Goal: Transaction & Acquisition: Purchase product/service

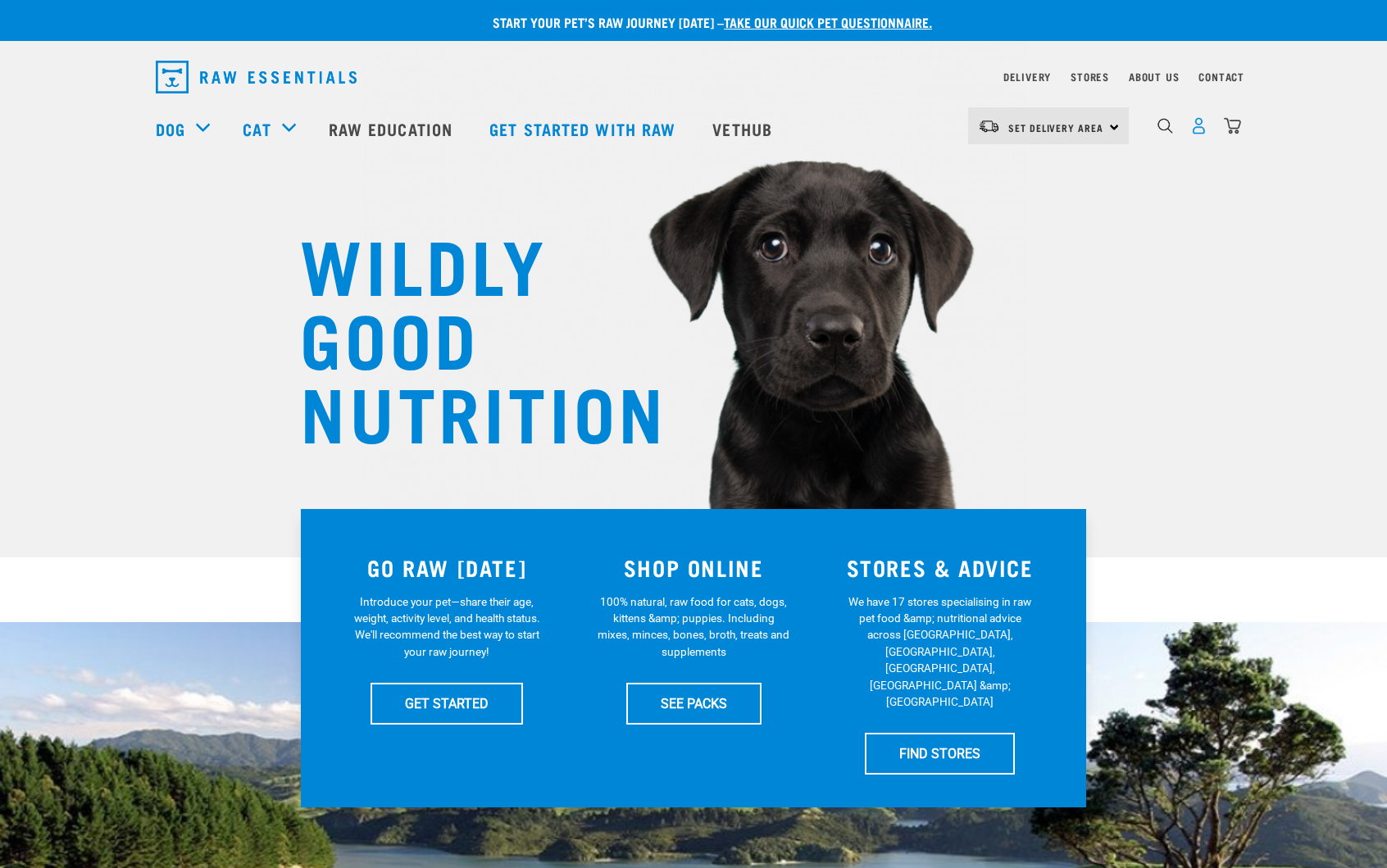
click at [1195, 129] on img "dropdown navigation" at bounding box center [1199, 125] width 17 height 17
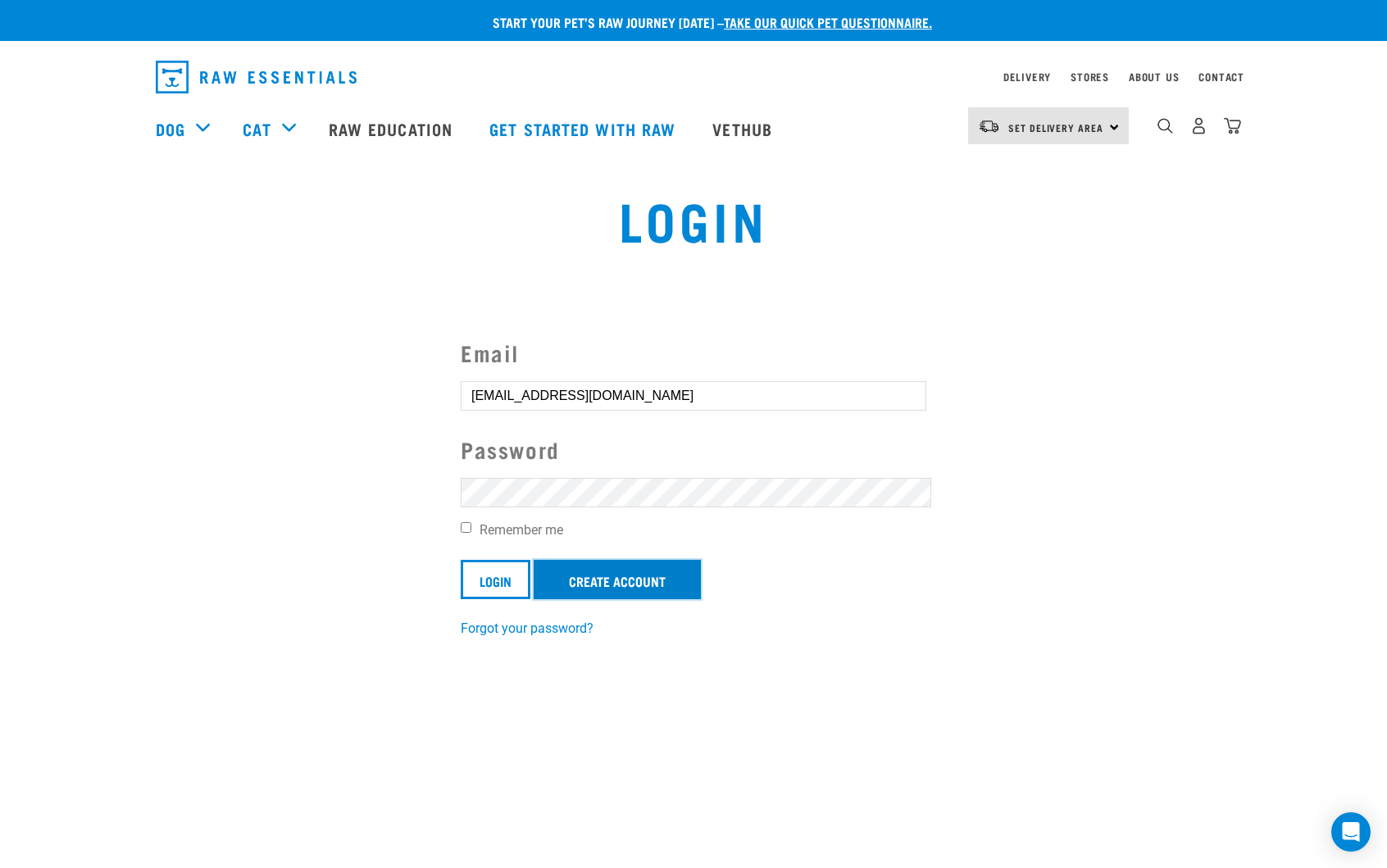
click at [682, 581] on link "Create Account" at bounding box center [617, 579] width 167 height 39
click at [501, 580] on input "Login" at bounding box center [496, 579] width 70 height 39
click at [497, 584] on input "Login" at bounding box center [496, 579] width 70 height 39
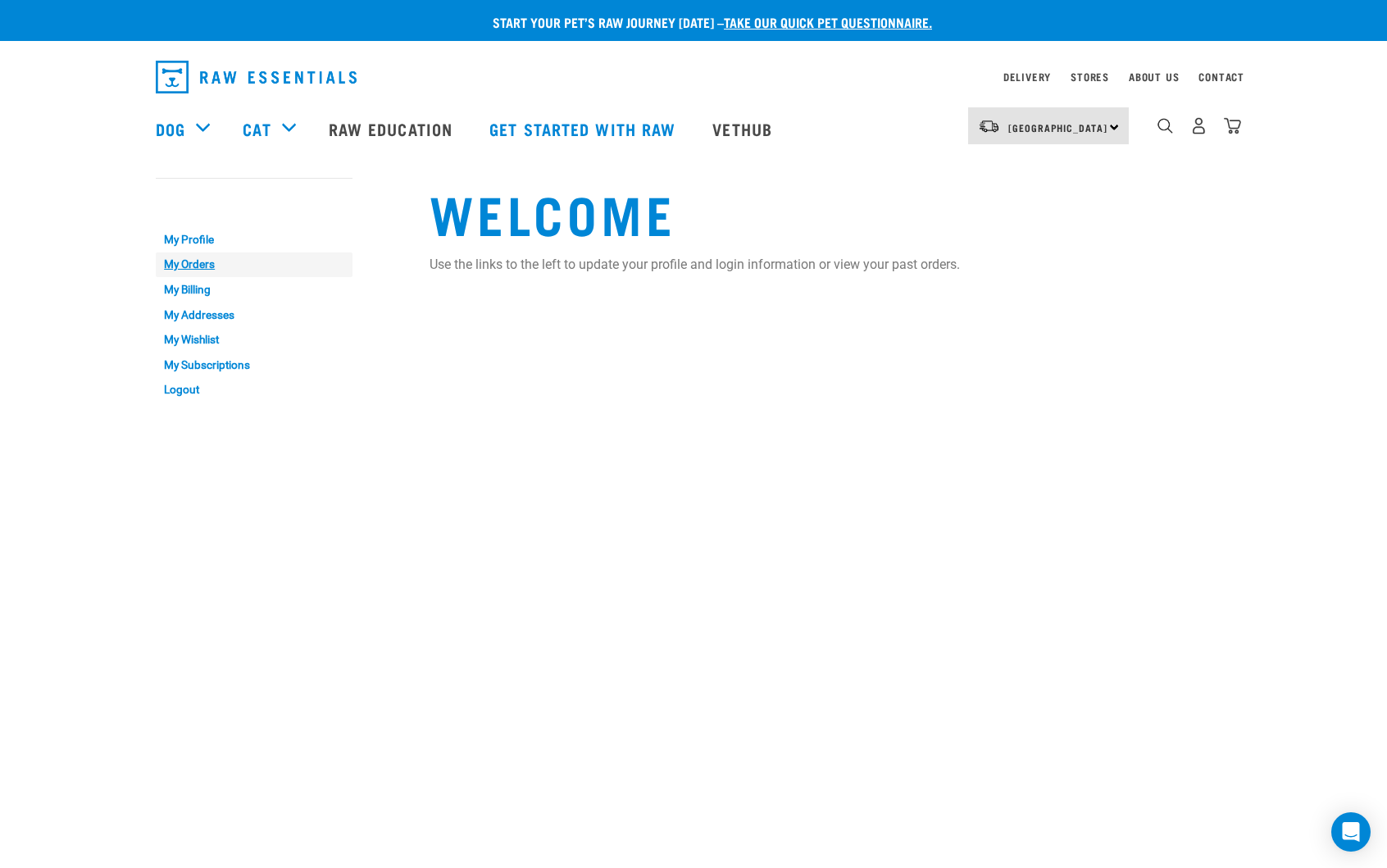
click at [186, 263] on link "My Orders" at bounding box center [253, 265] width 197 height 26
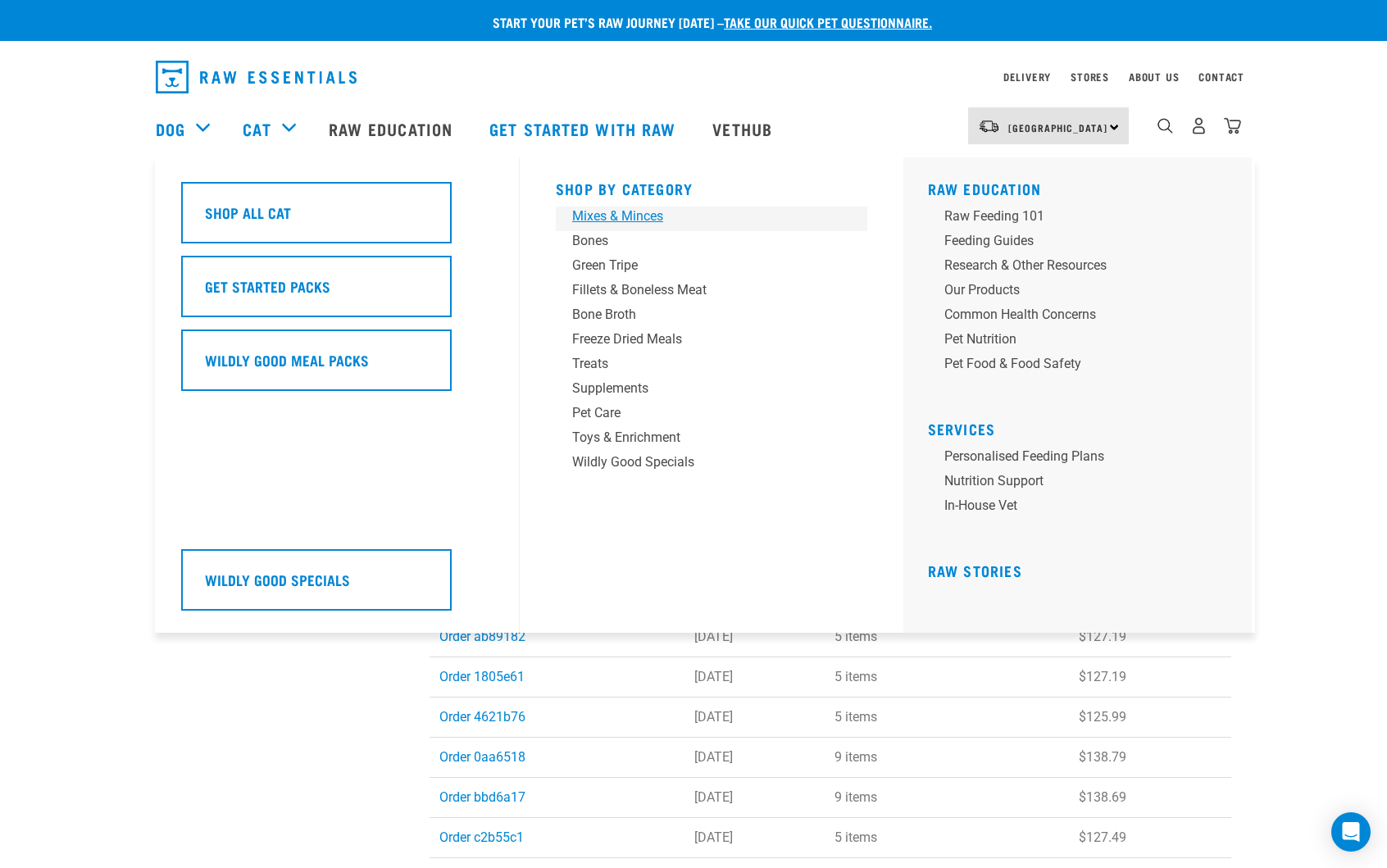
click at [619, 216] on div "Mixes & Minces" at bounding box center [700, 217] width 256 height 20
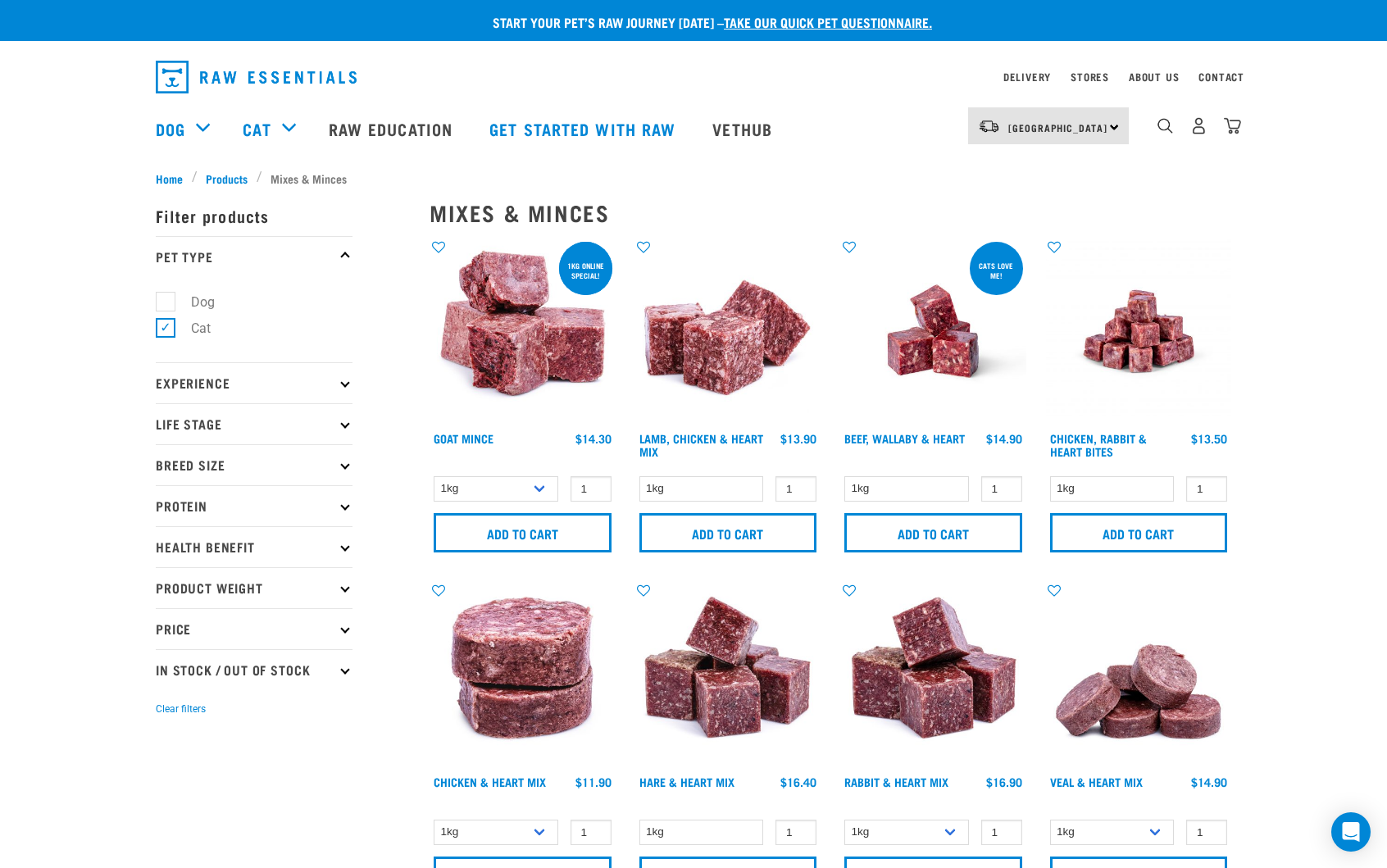
click at [296, 627] on p "Price" at bounding box center [253, 628] width 197 height 41
click at [165, 670] on label "Under $20" at bounding box center [210, 673] width 91 height 20
click at [162, 670] on input "Under $20" at bounding box center [161, 671] width 11 height 11
checkbox input "true"
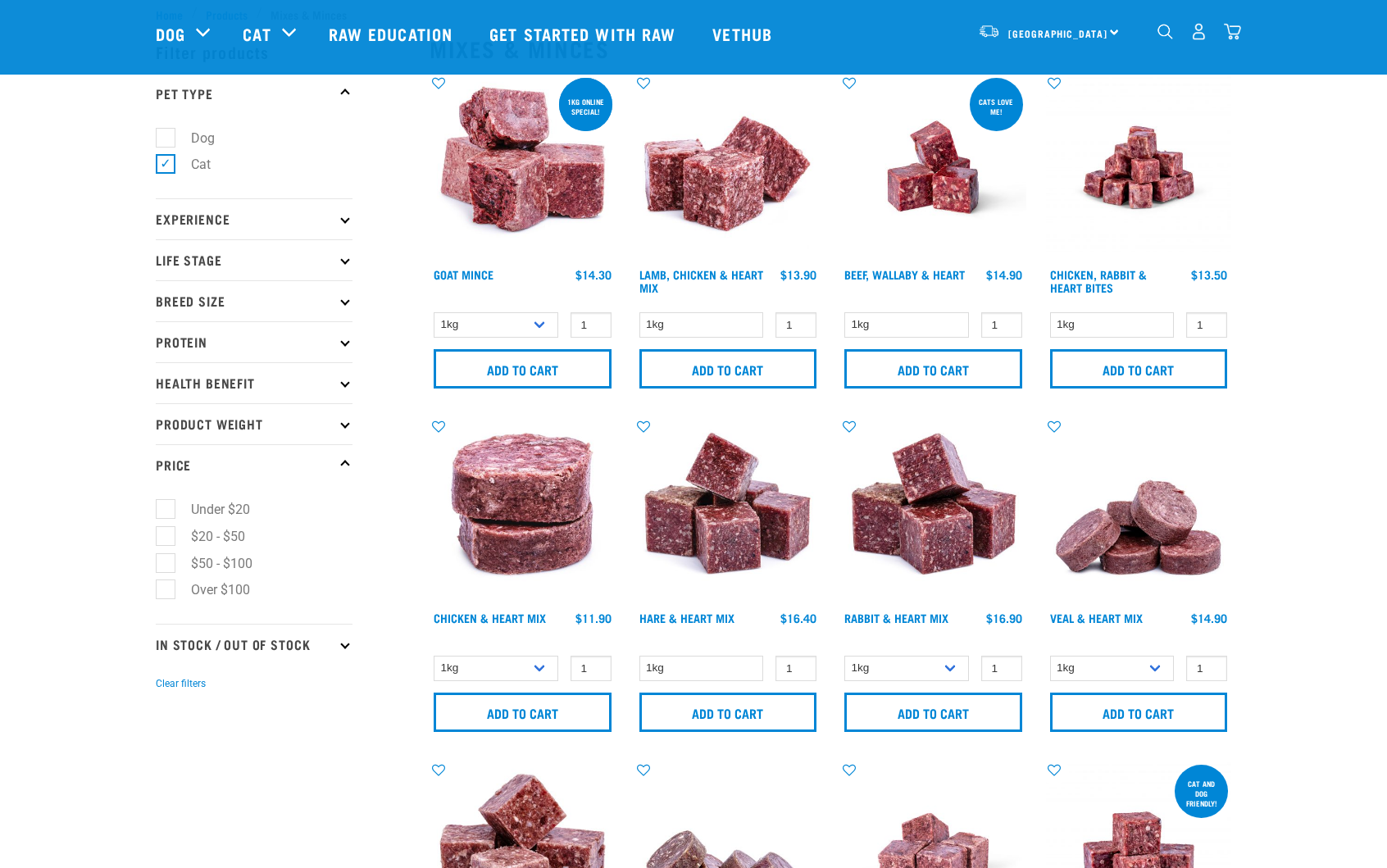
scroll to position [82, 0]
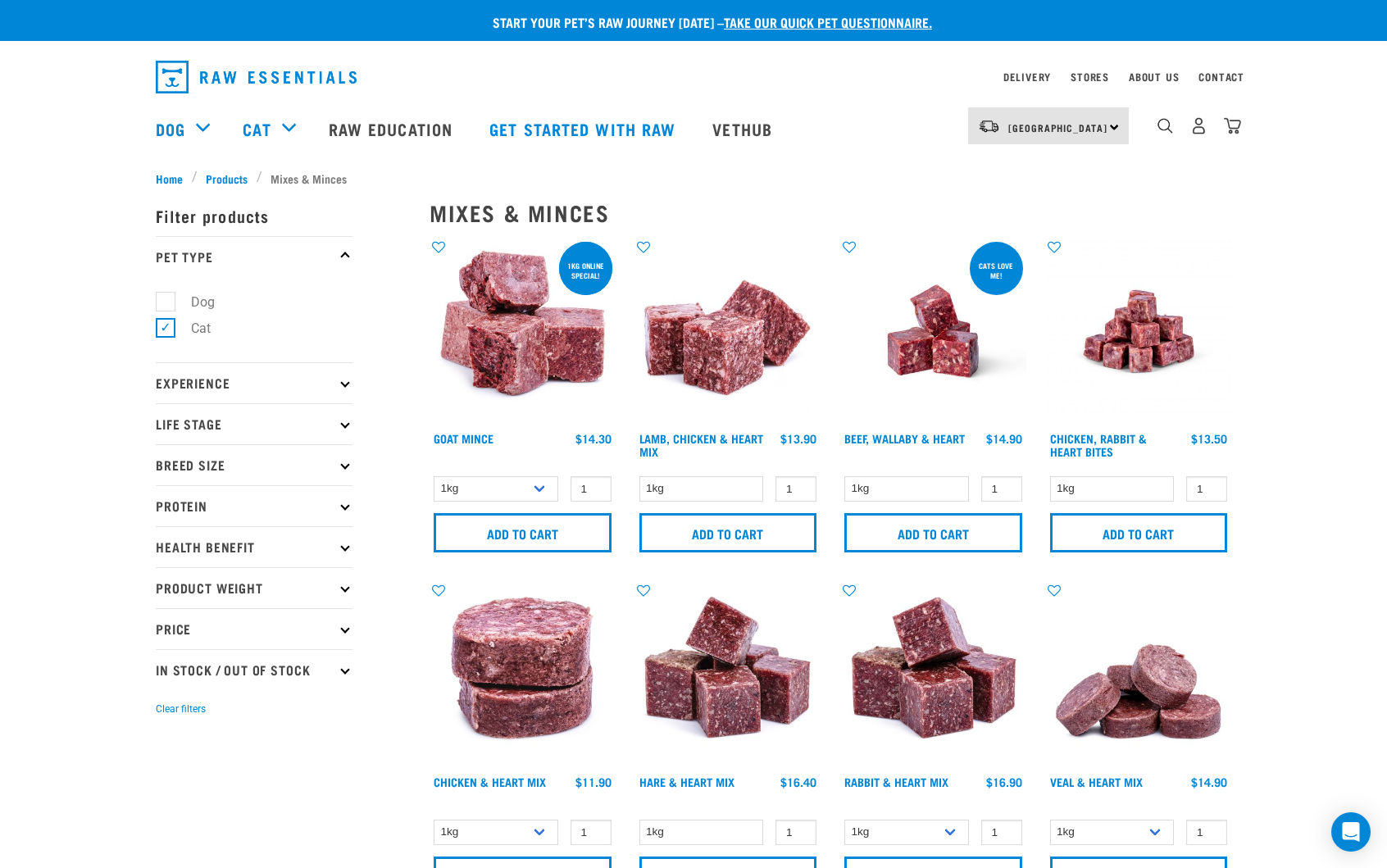
click at [235, 509] on p "Protein" at bounding box center [253, 506] width 197 height 41
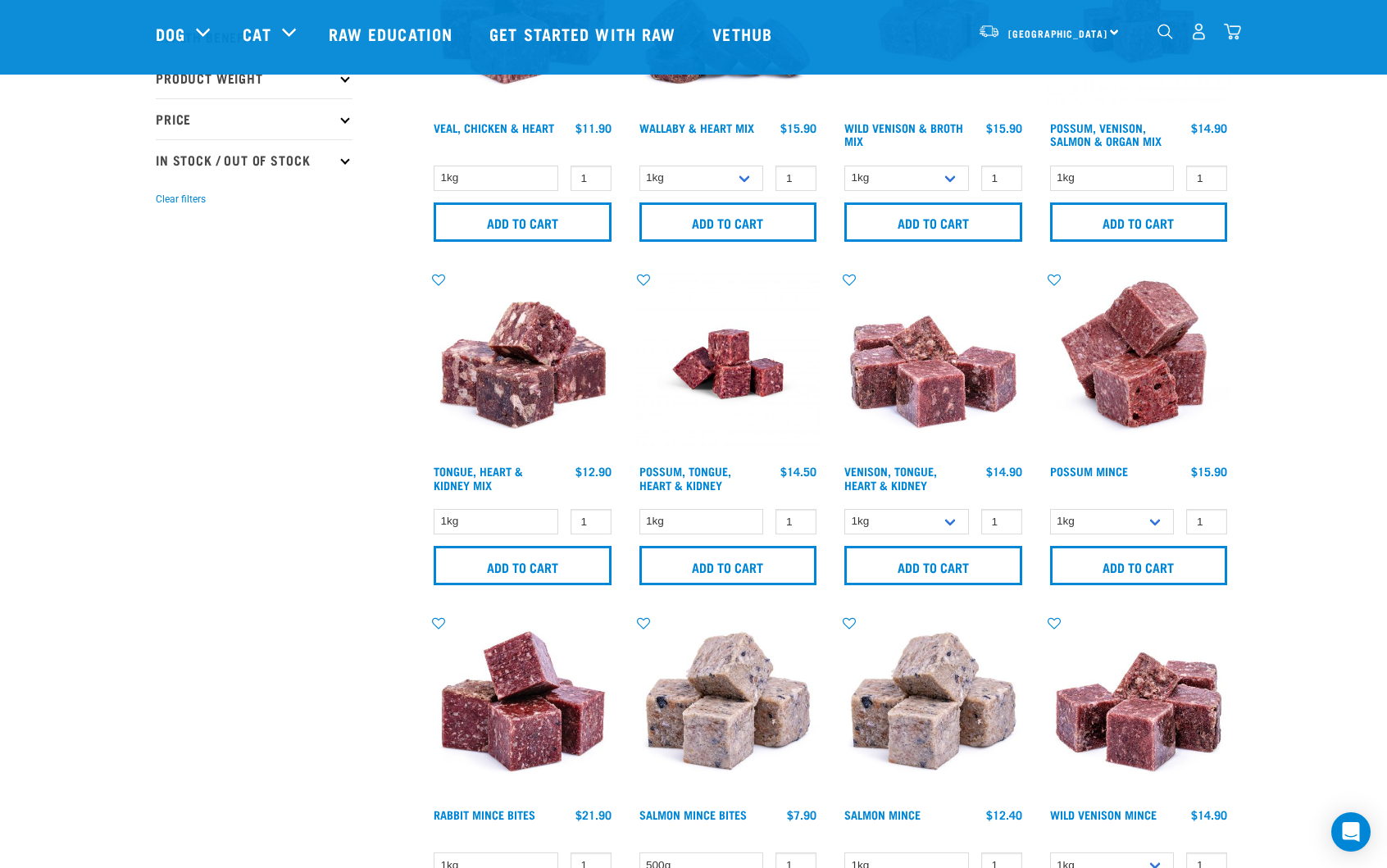
scroll to position [983, 0]
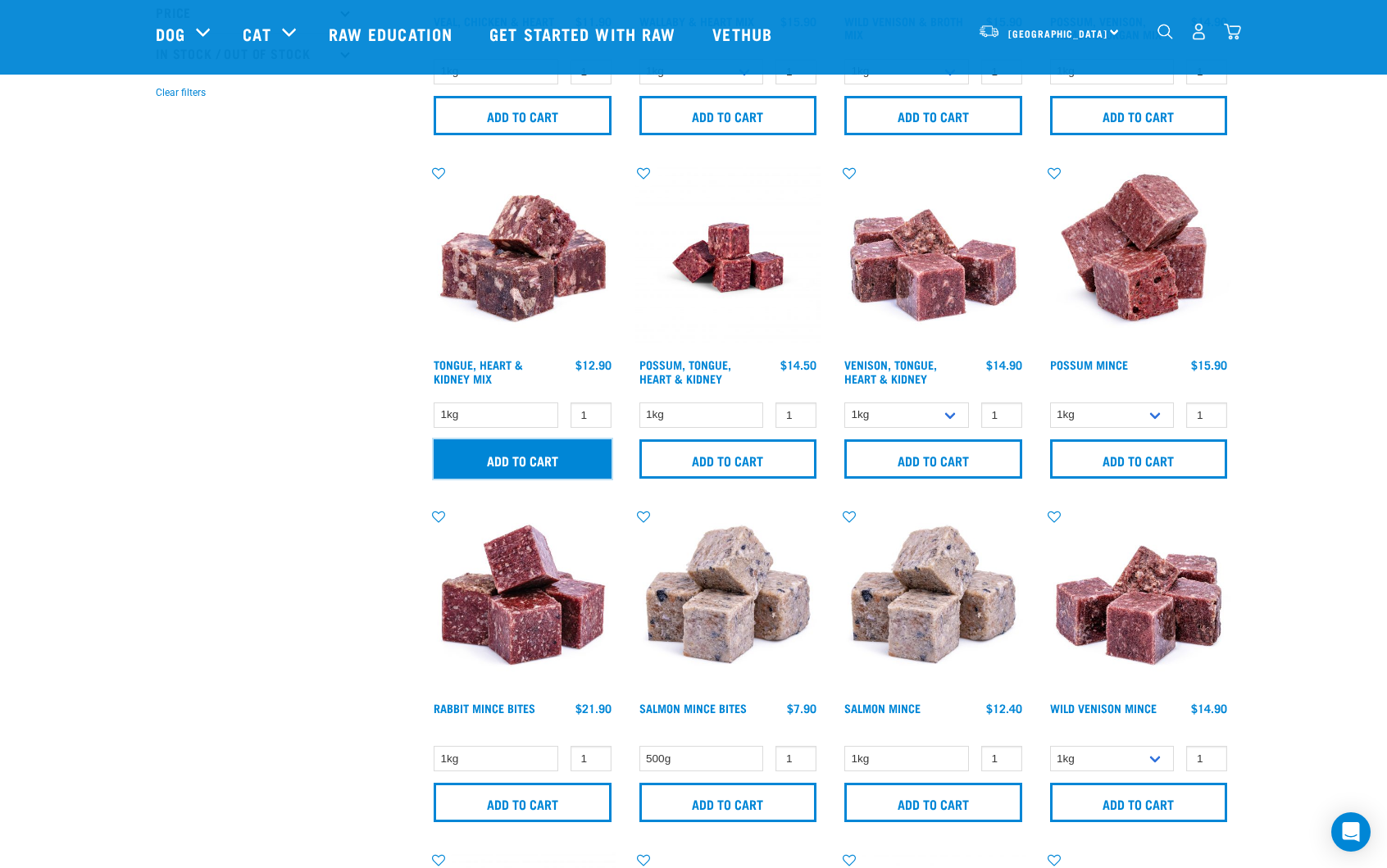
click at [556, 463] on input "Add to cart" at bounding box center [522, 458] width 177 height 39
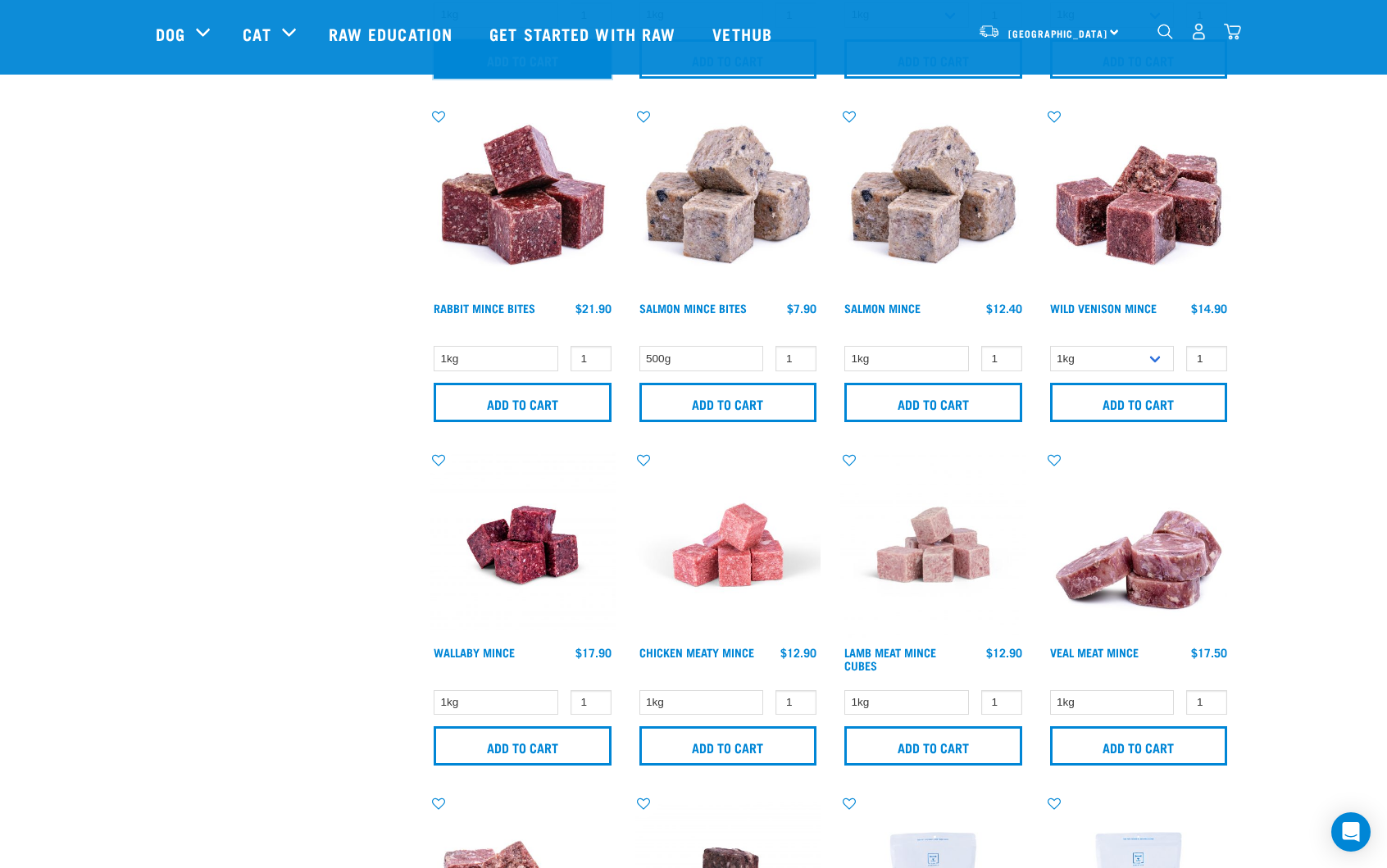
scroll to position [1393, 0]
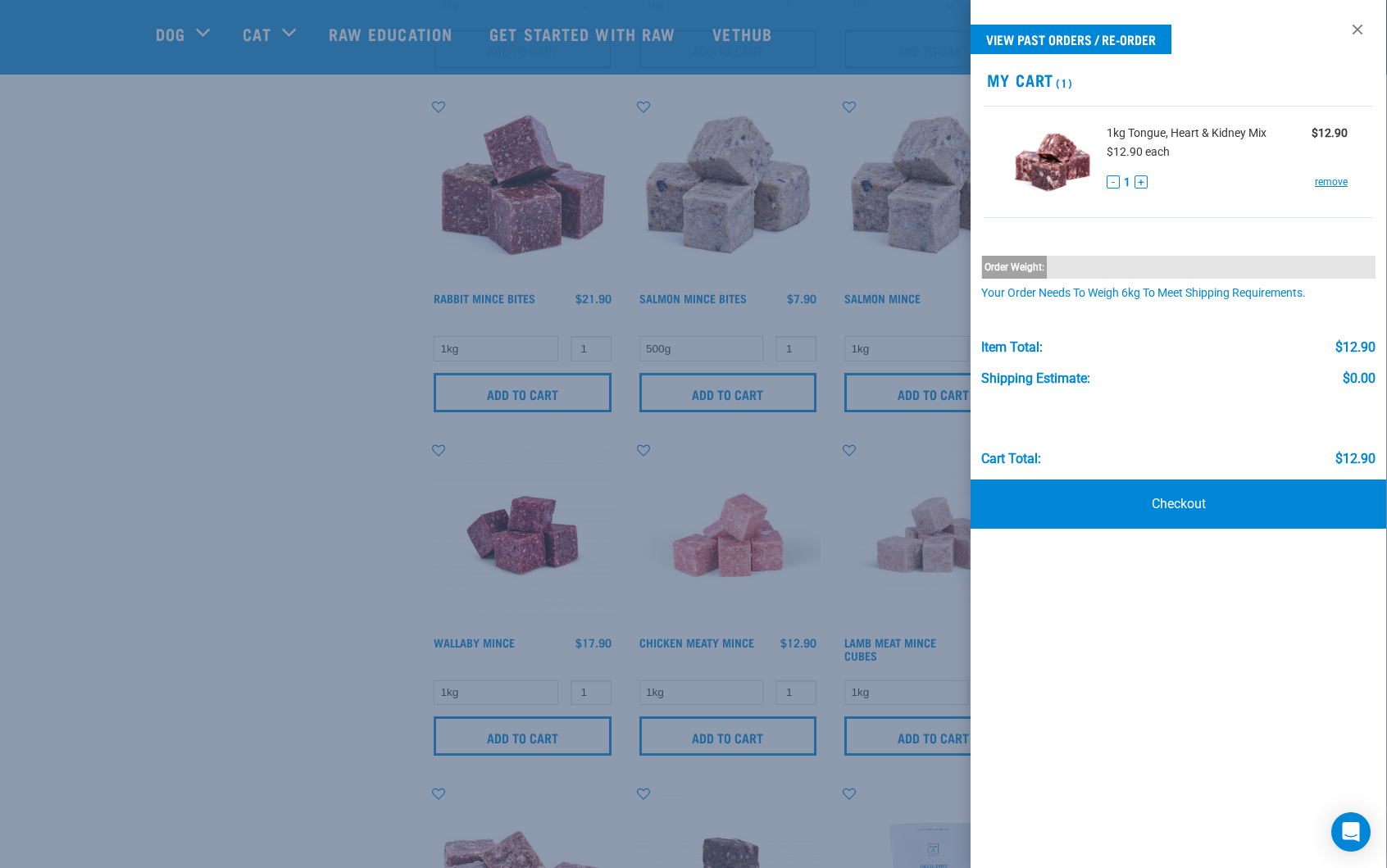
click at [371, 548] on div at bounding box center [694, 434] width 1387 height 868
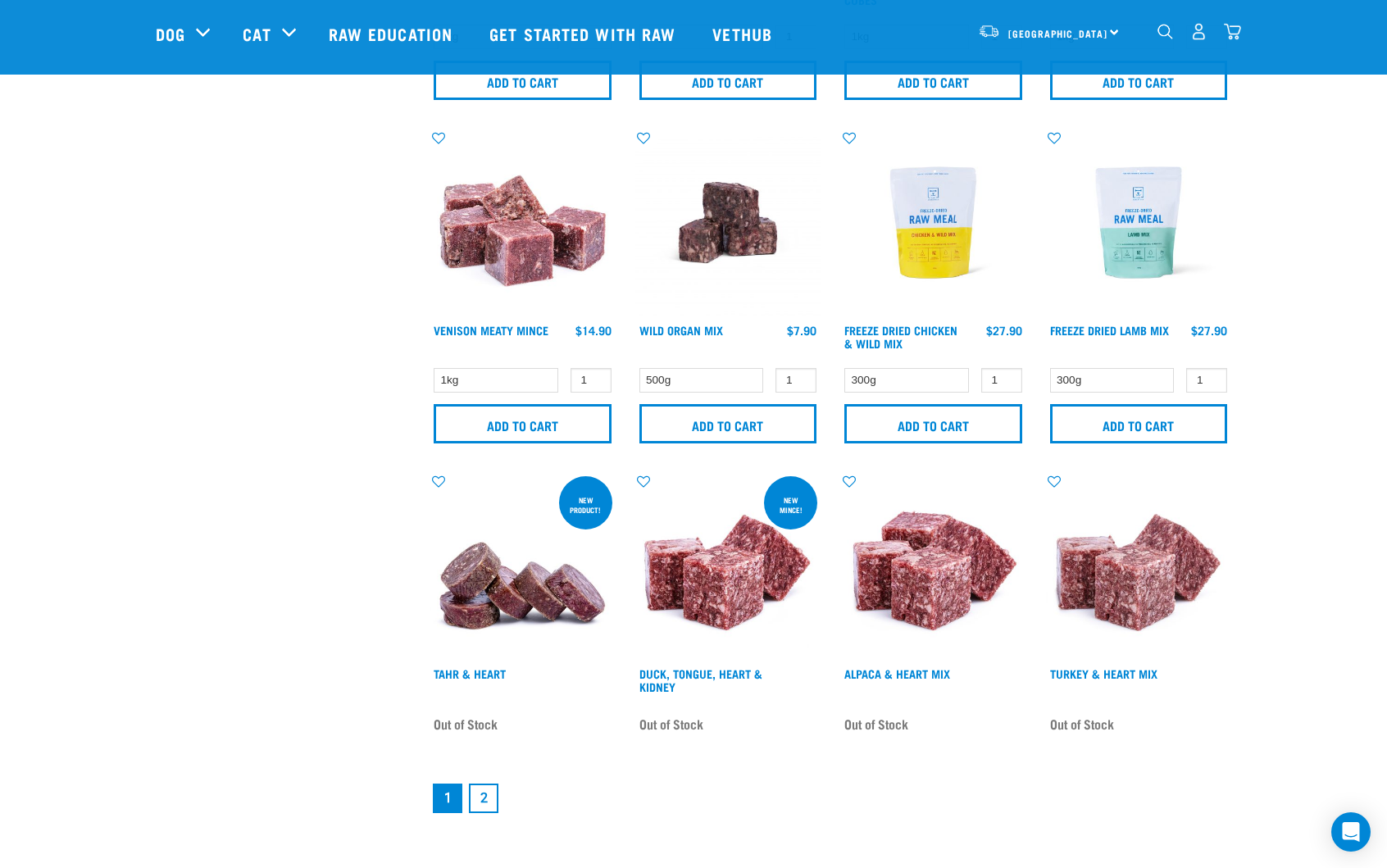
scroll to position [2131, 0]
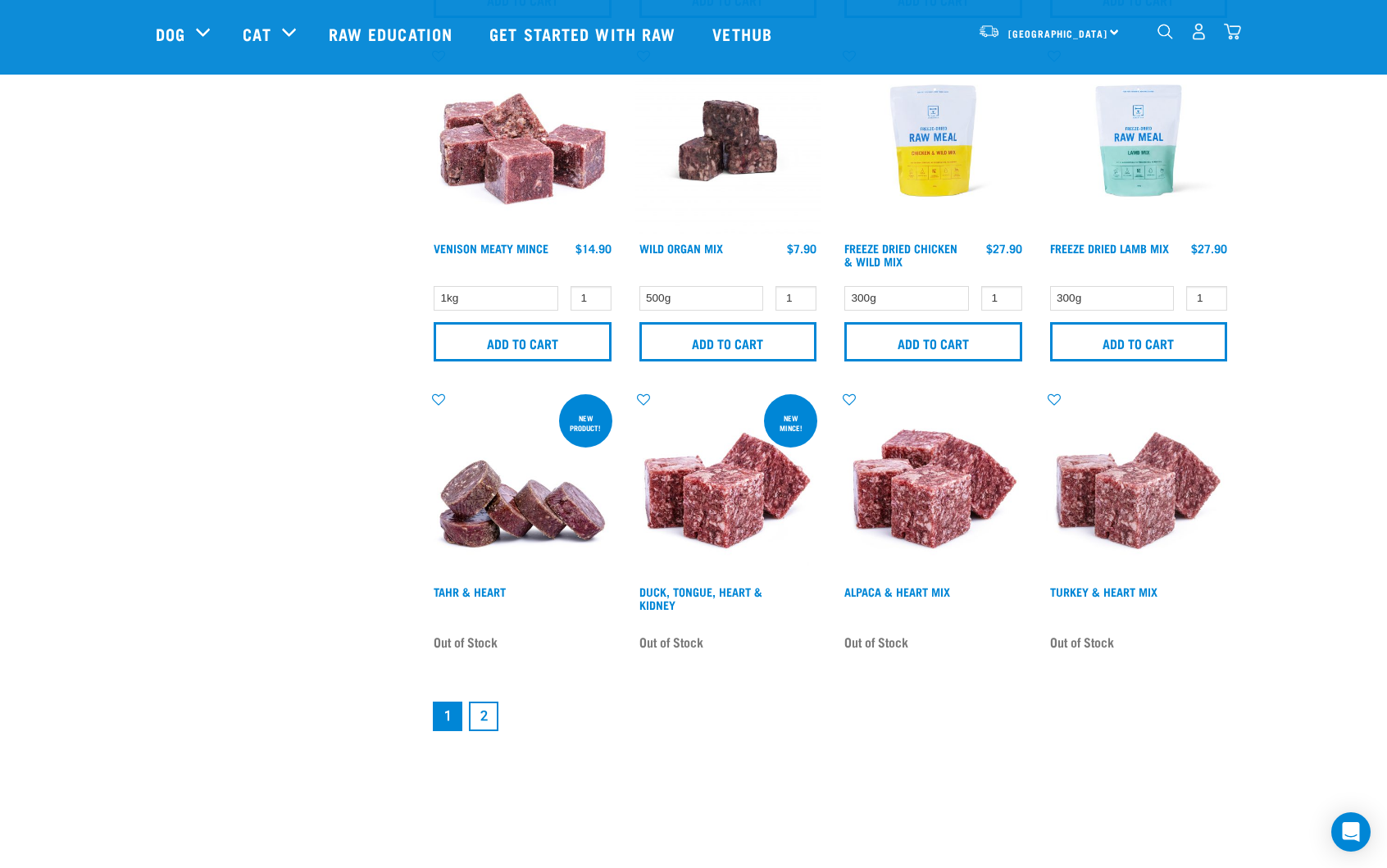
click at [480, 715] on link "2" at bounding box center [484, 716] width 29 height 29
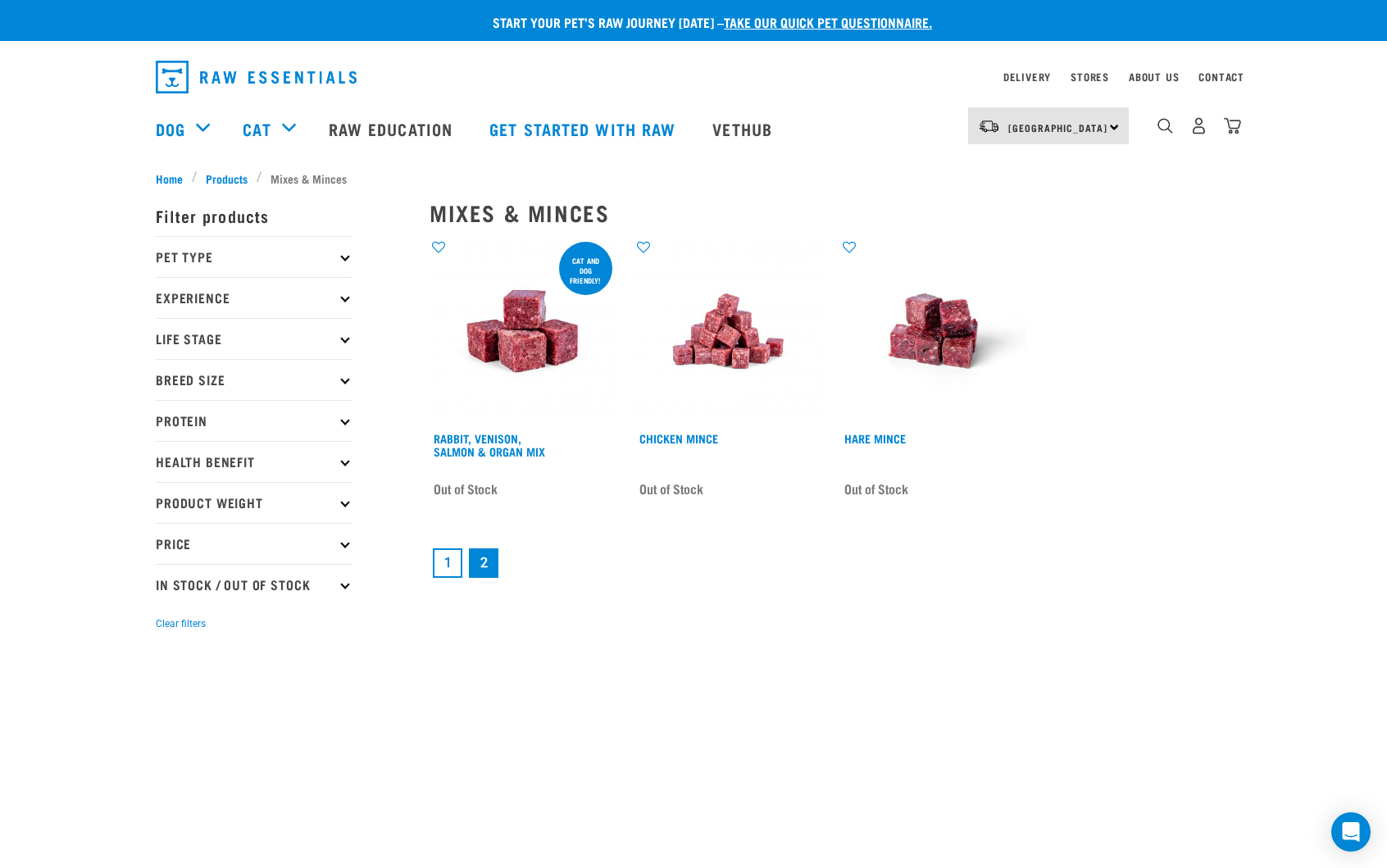
click at [447, 563] on link "1" at bounding box center [447, 563] width 29 height 29
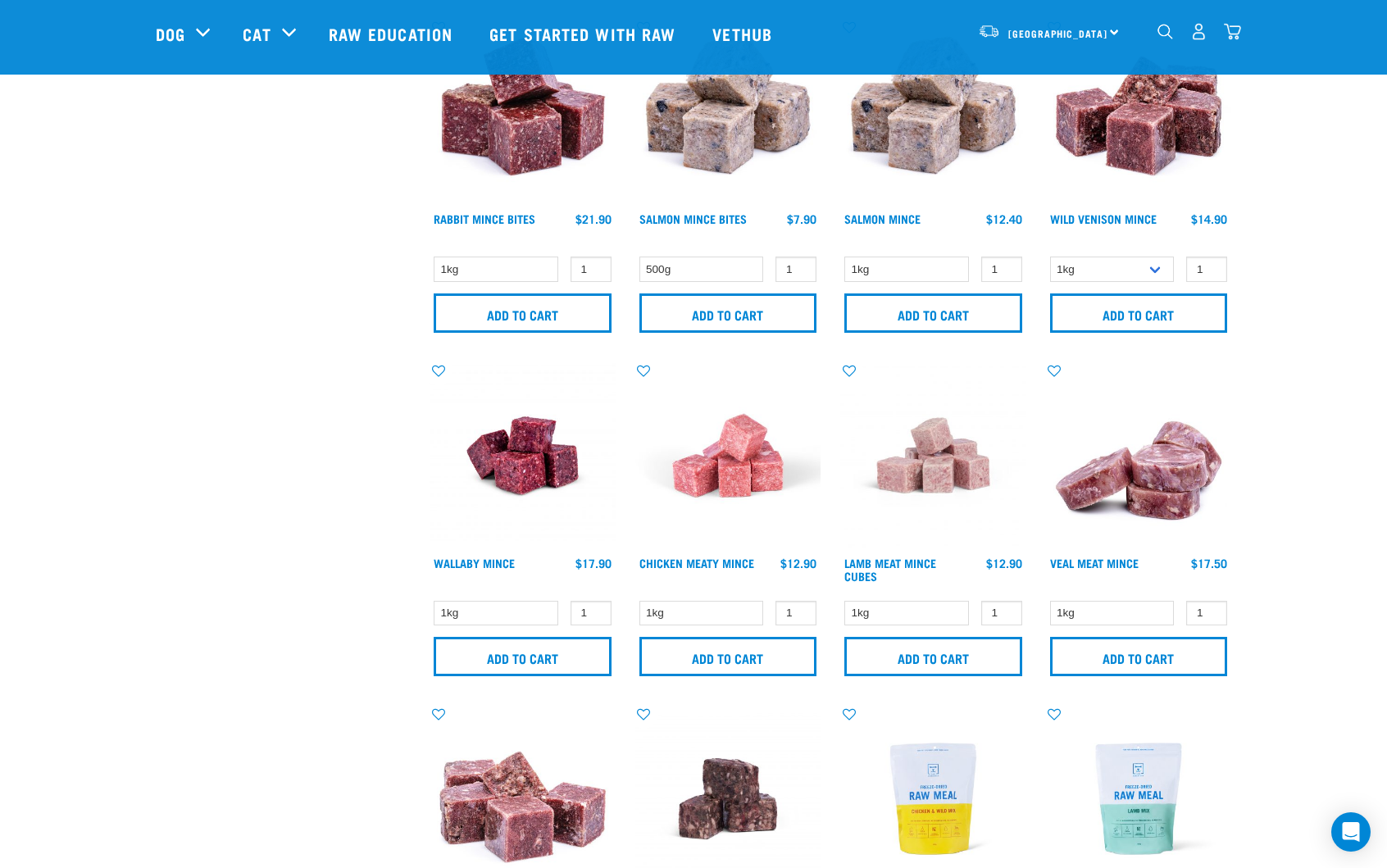
scroll to position [1475, 0]
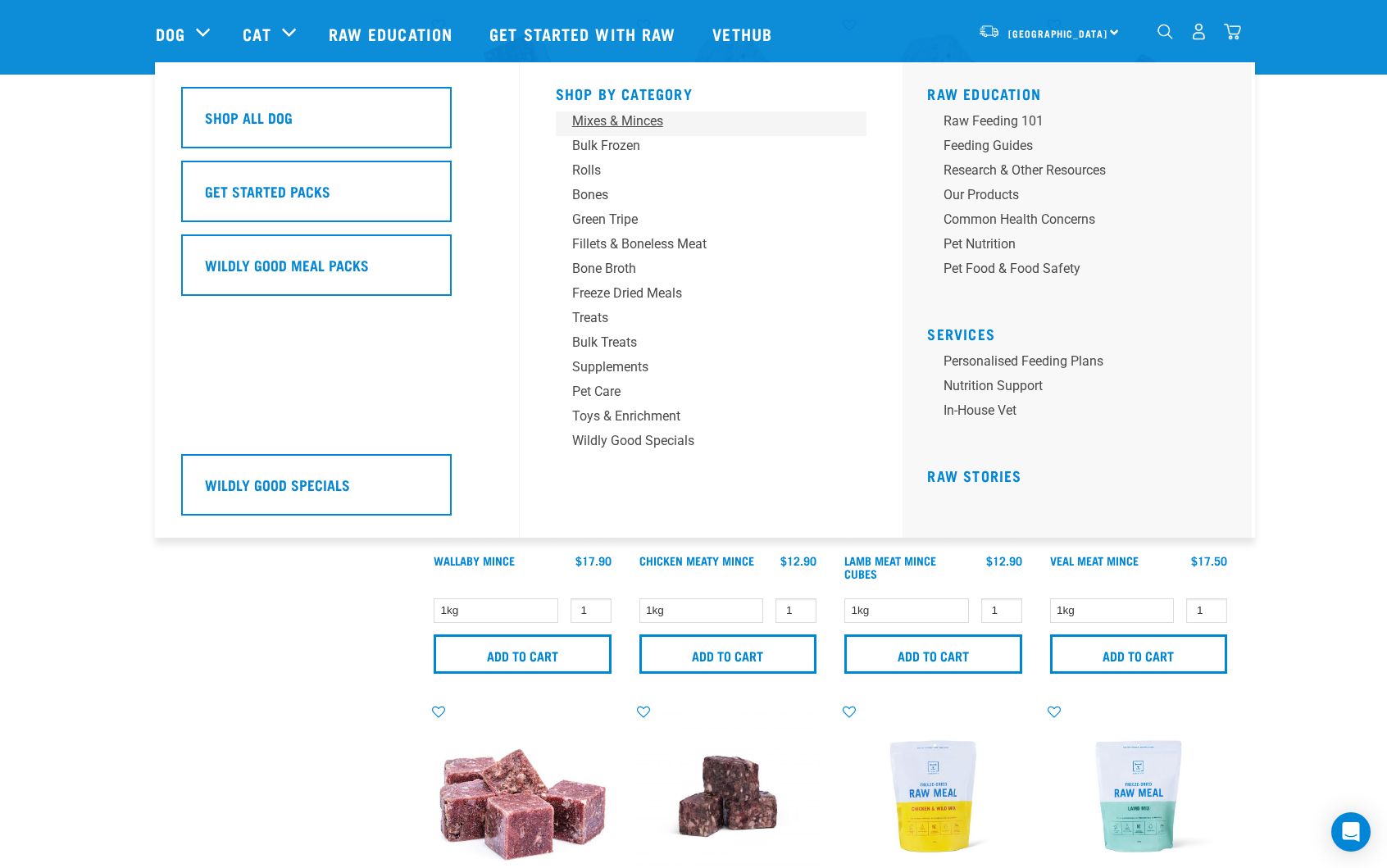
click at [618, 114] on div "Mixes & Minces" at bounding box center [700, 122] width 256 height 20
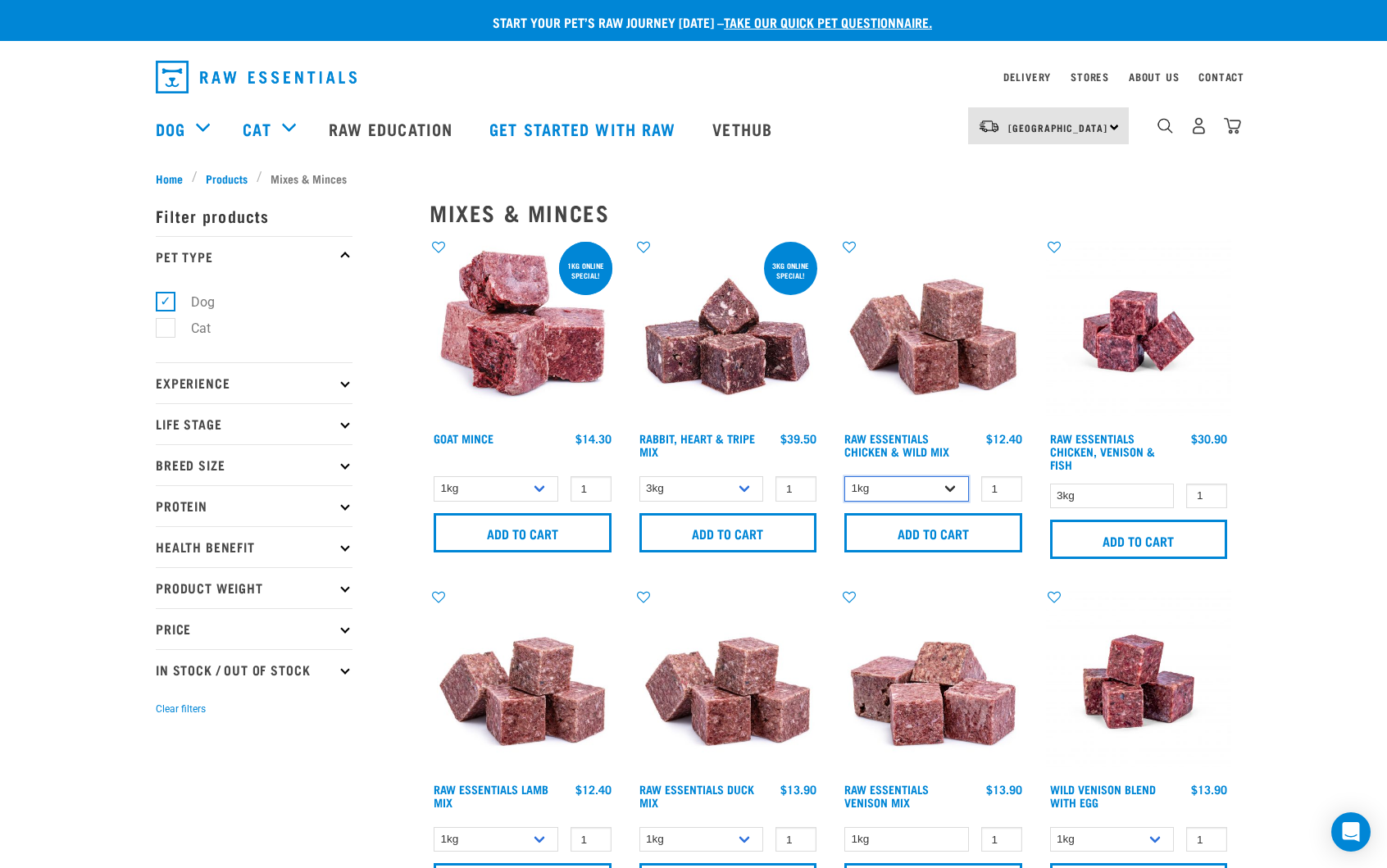
click at [953, 490] on select "1kg 3kg Bulk (10kg)" at bounding box center [907, 489] width 124 height 26
select select "709"
click at [844, 477] on select "1kg 3kg Bulk (10kg)" at bounding box center [907, 489] width 124 height 26
click at [959, 538] on input "Add to cart" at bounding box center [933, 532] width 177 height 39
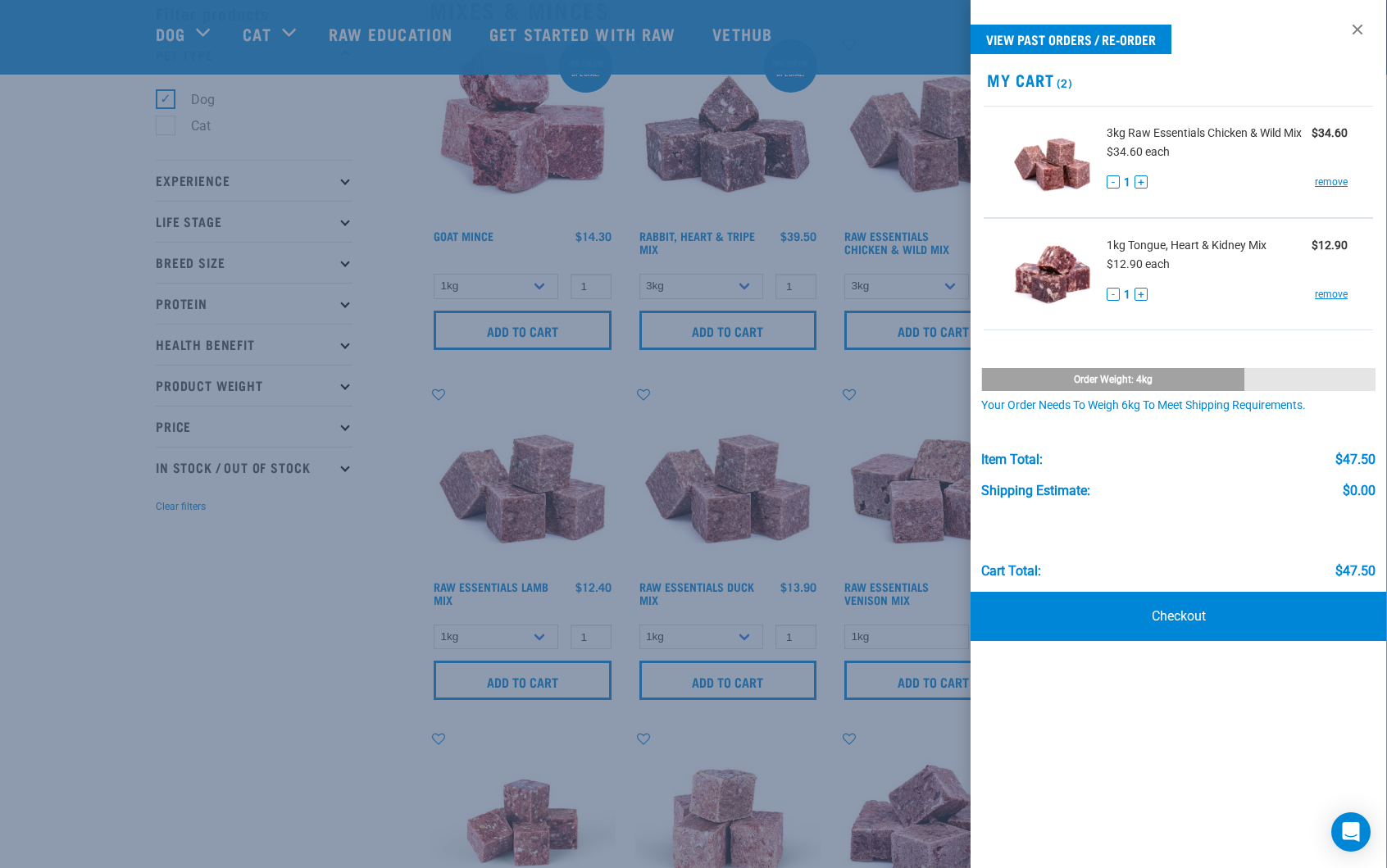
click at [292, 625] on div at bounding box center [694, 434] width 1387 height 868
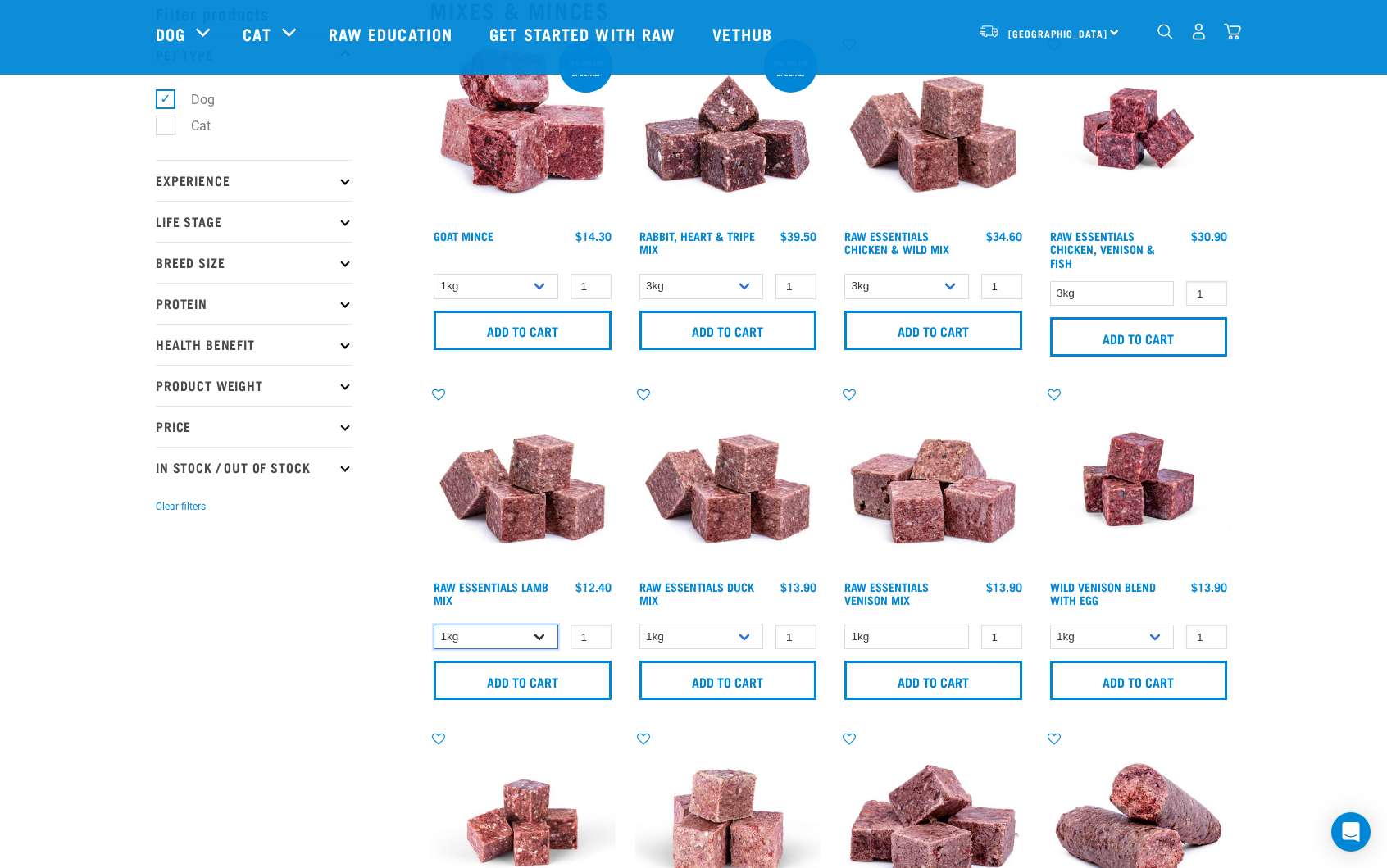
click at [501, 635] on select "1kg 3kg Bulk (10kg)" at bounding box center [496, 638] width 124 height 26
select select "24"
click at [434, 625] on select "1kg 3kg Bulk (10kg)" at bounding box center [496, 638] width 124 height 26
click at [553, 689] on input "Add to cart" at bounding box center [522, 680] width 177 height 39
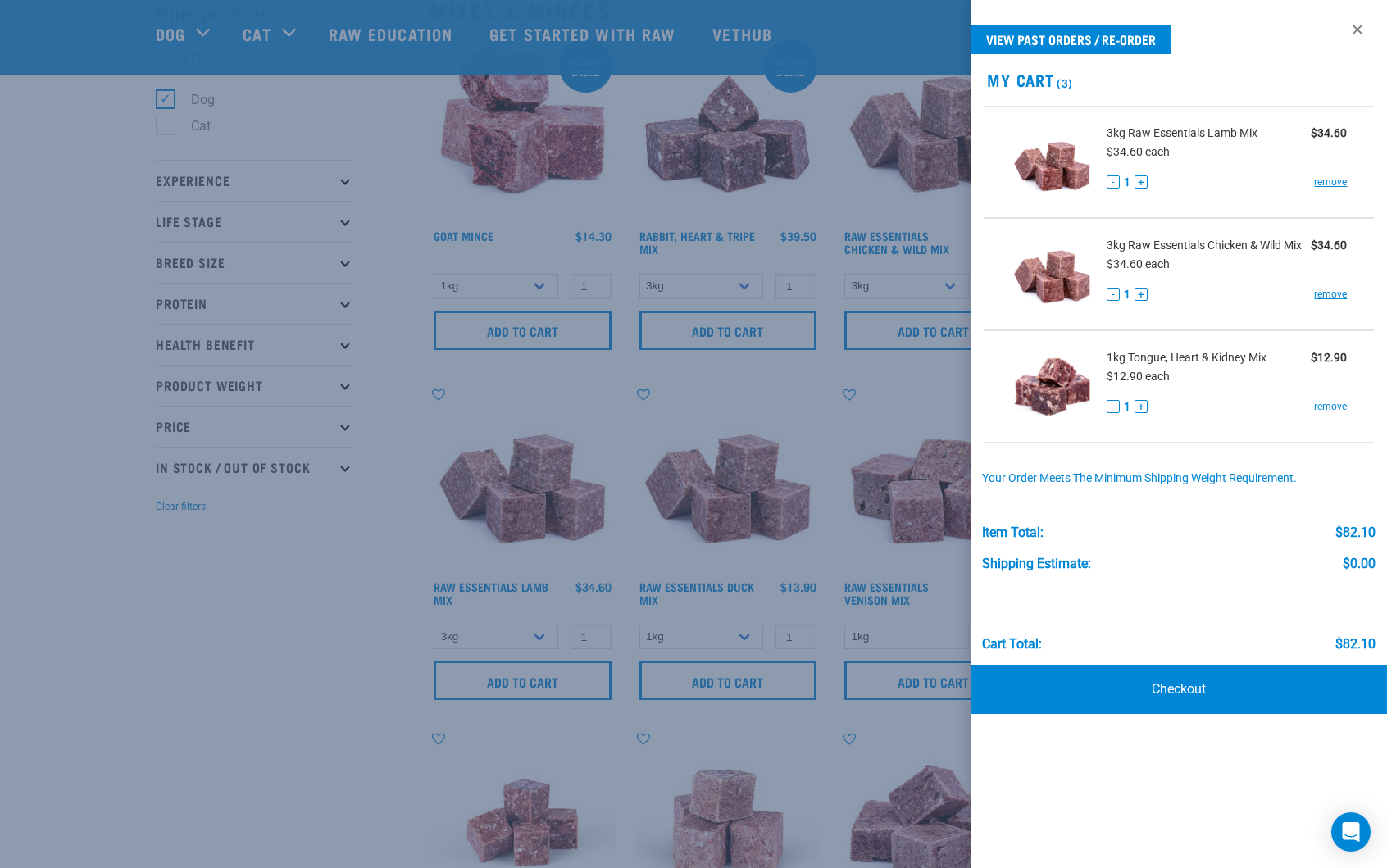
click at [273, 696] on div at bounding box center [694, 434] width 1387 height 868
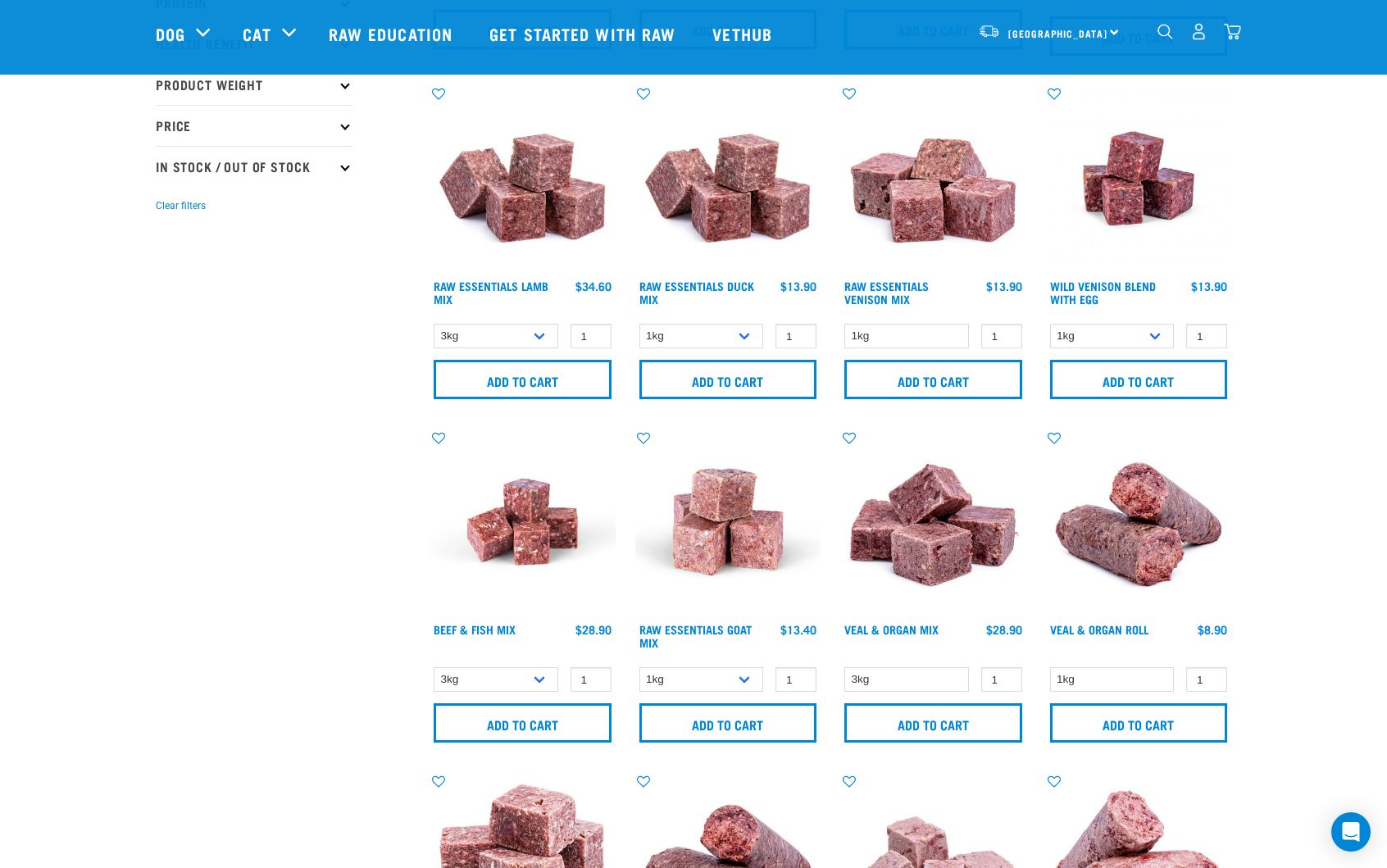
scroll to position [410, 0]
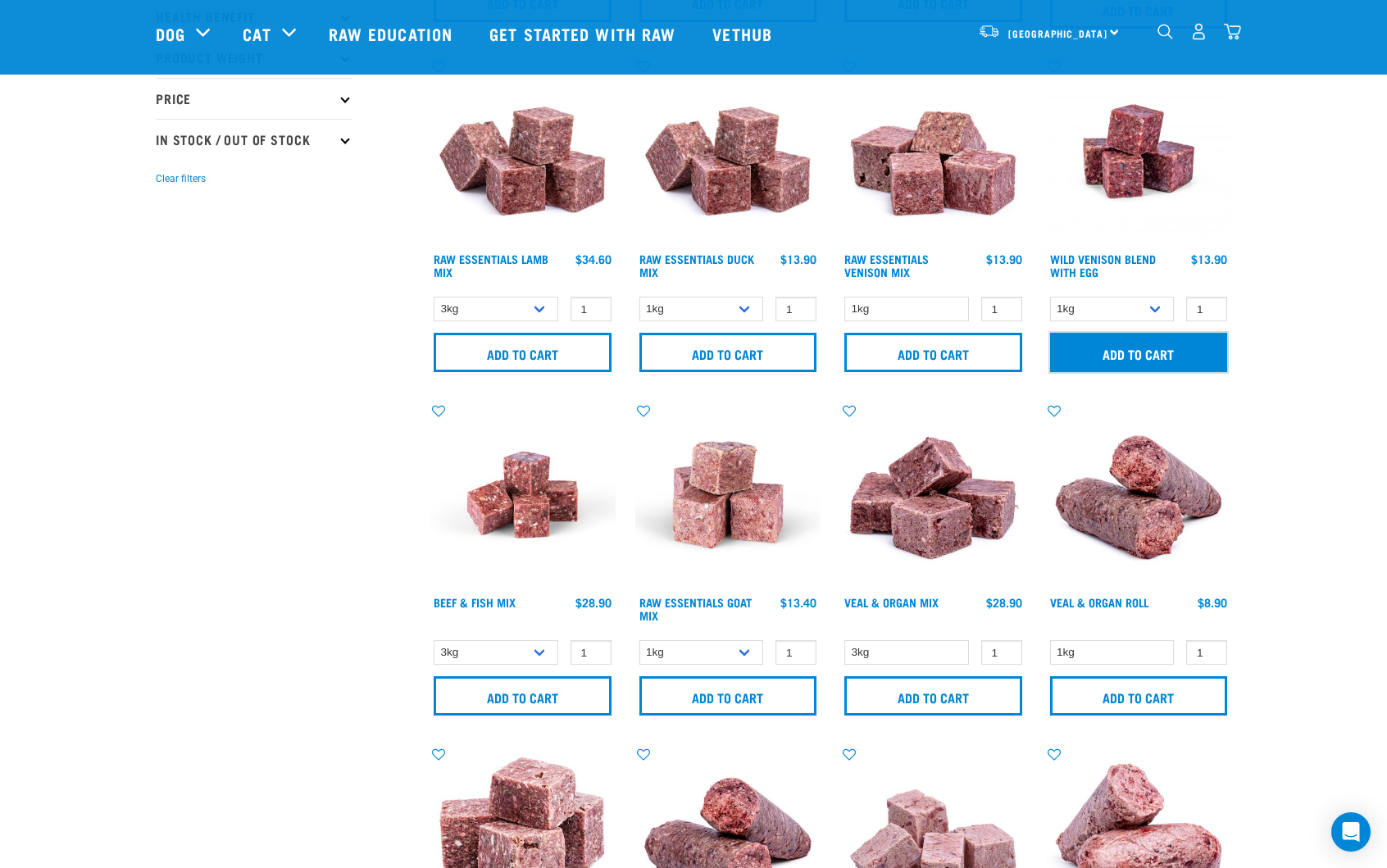
click at [1151, 348] on input "Add to cart" at bounding box center [1139, 352] width 177 height 39
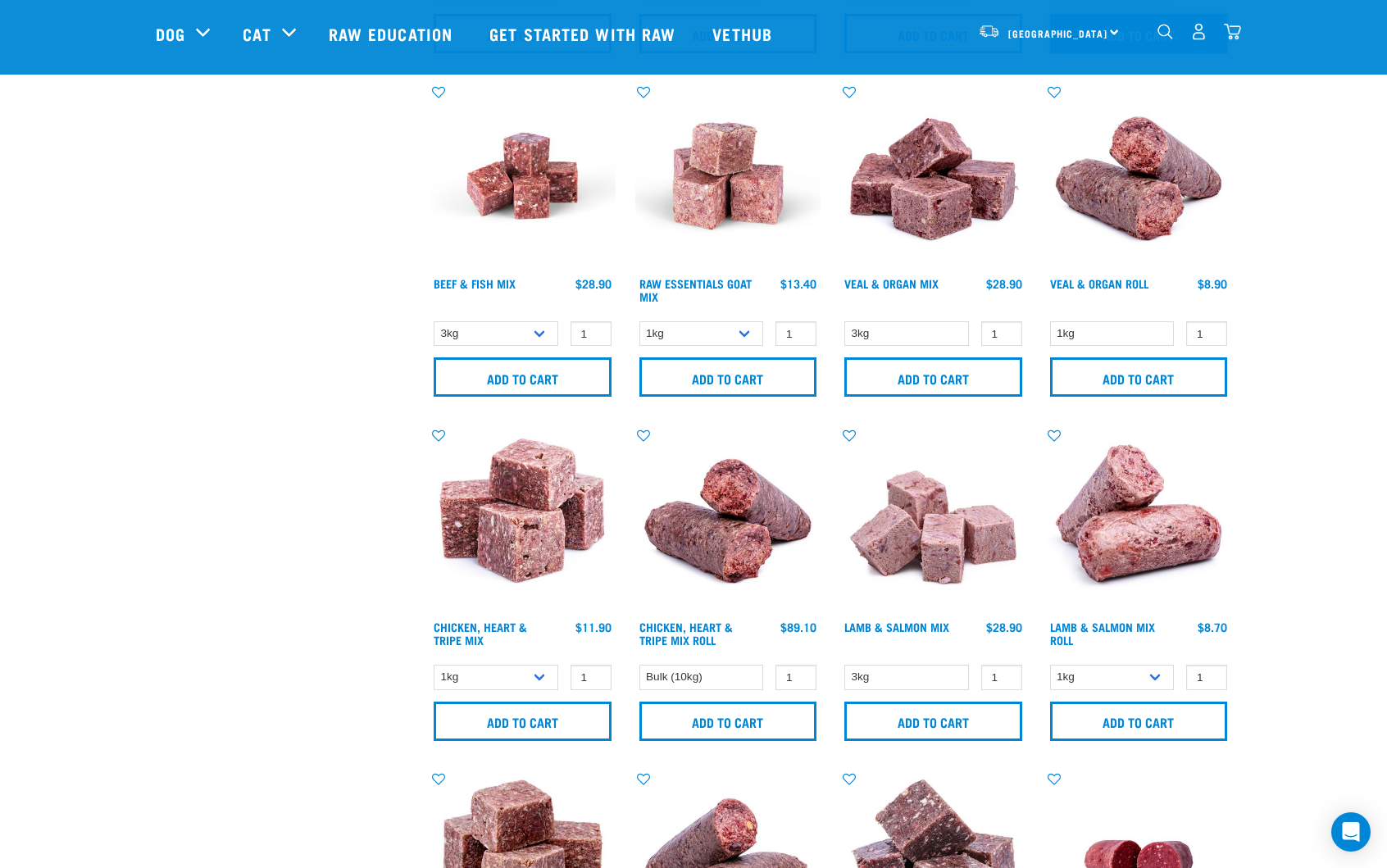
scroll to position [738, 0]
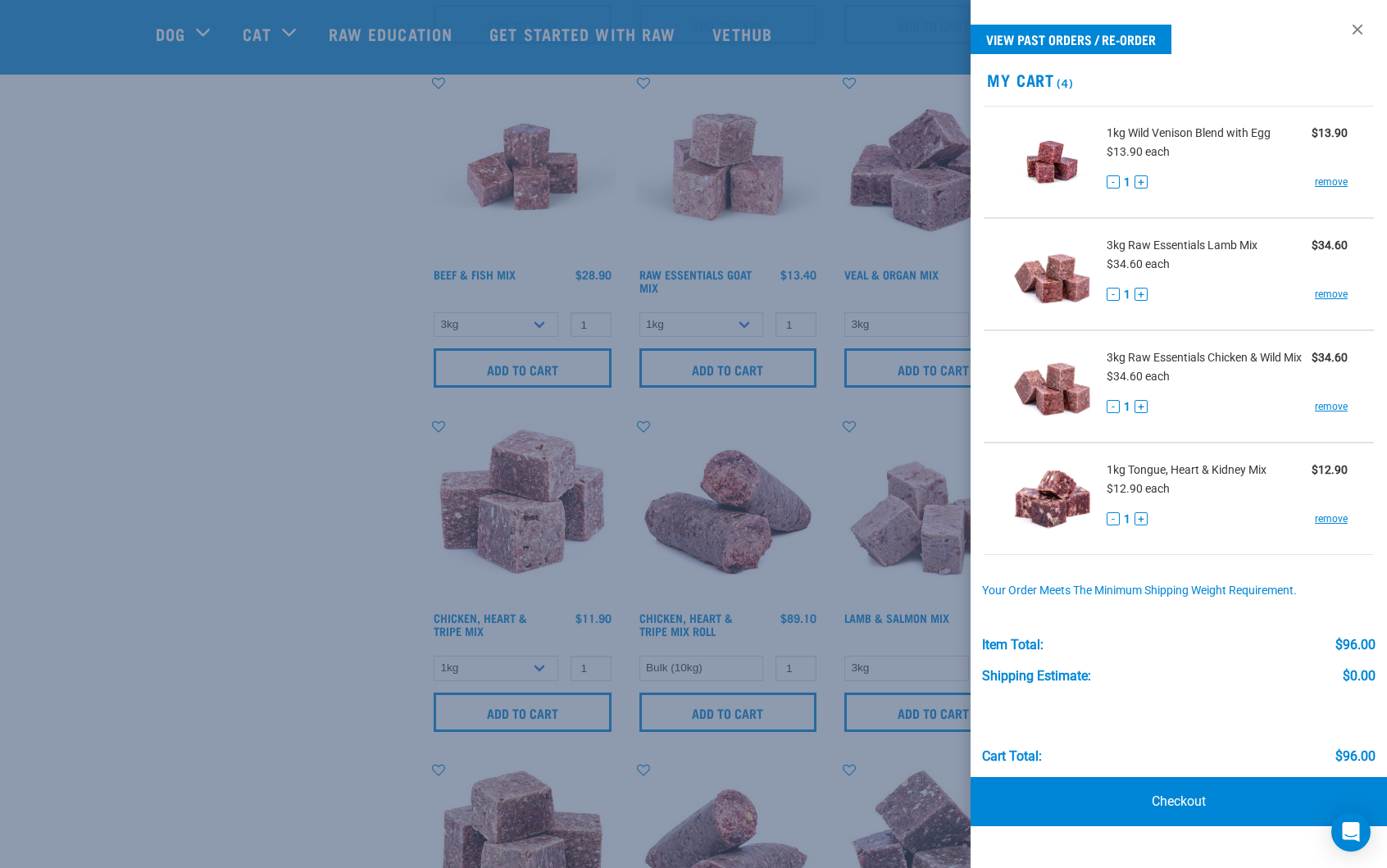
click at [319, 602] on div at bounding box center [694, 434] width 1387 height 868
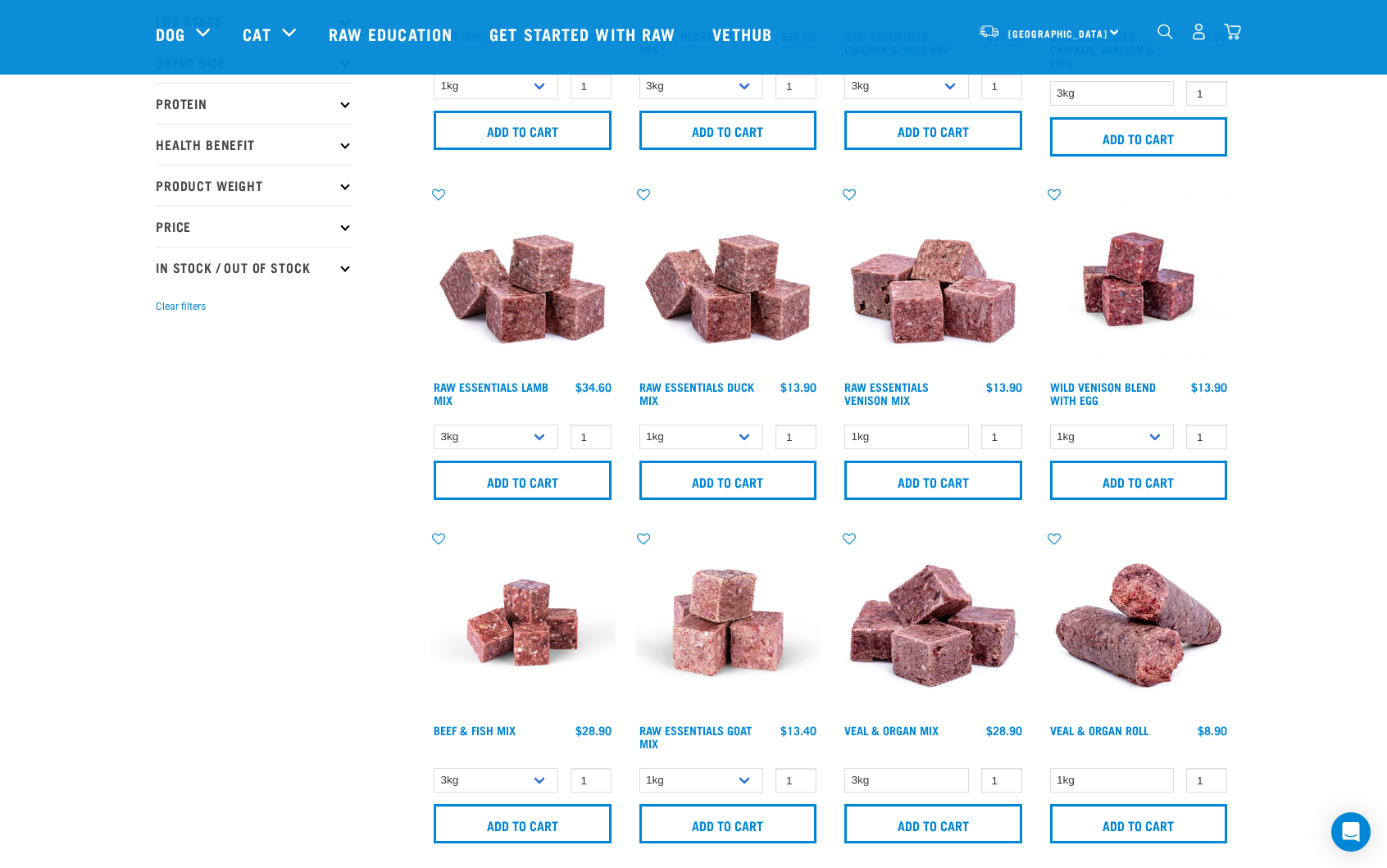
scroll to position [294, 0]
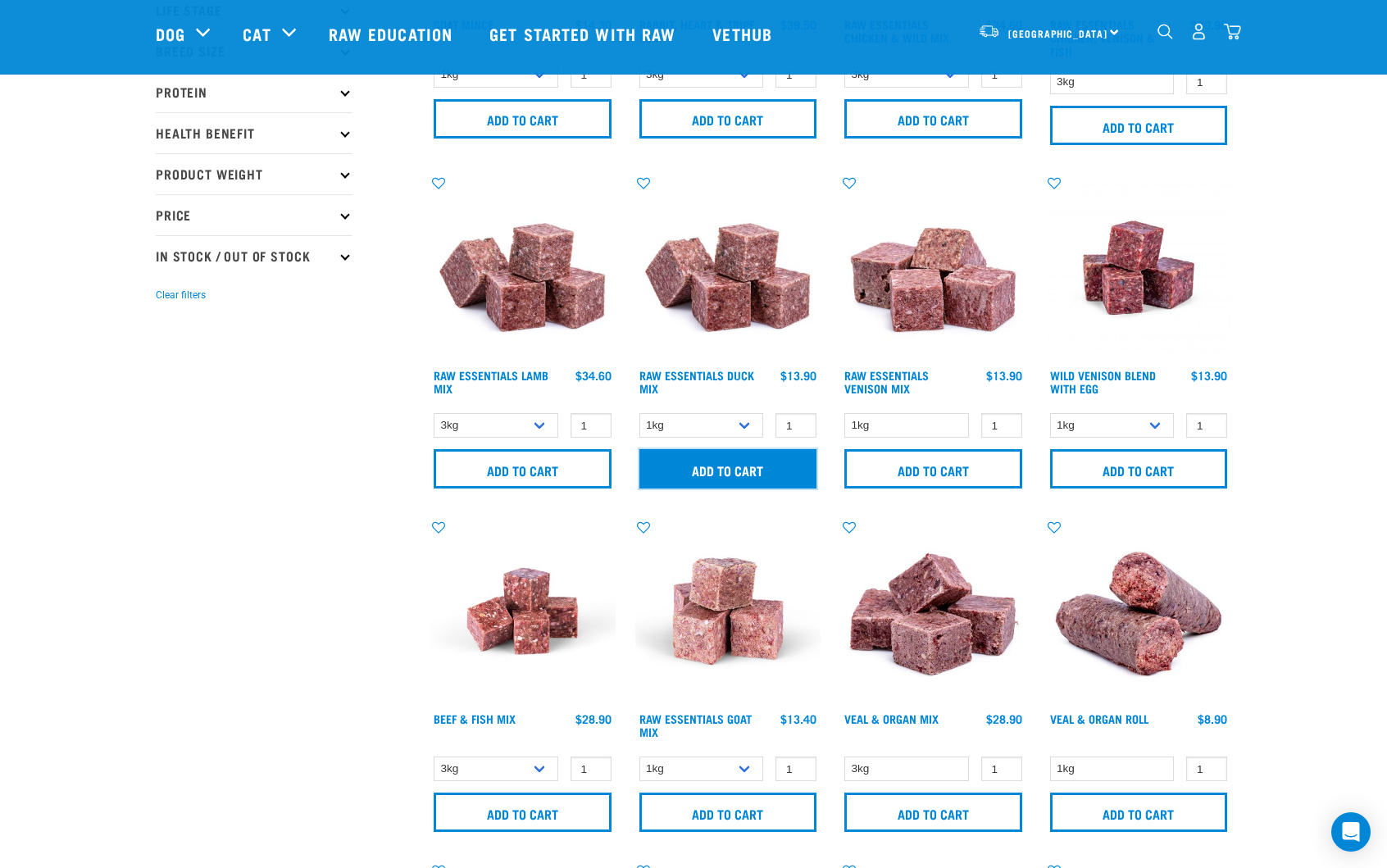
click at [758, 469] on input "Add to cart" at bounding box center [728, 468] width 177 height 39
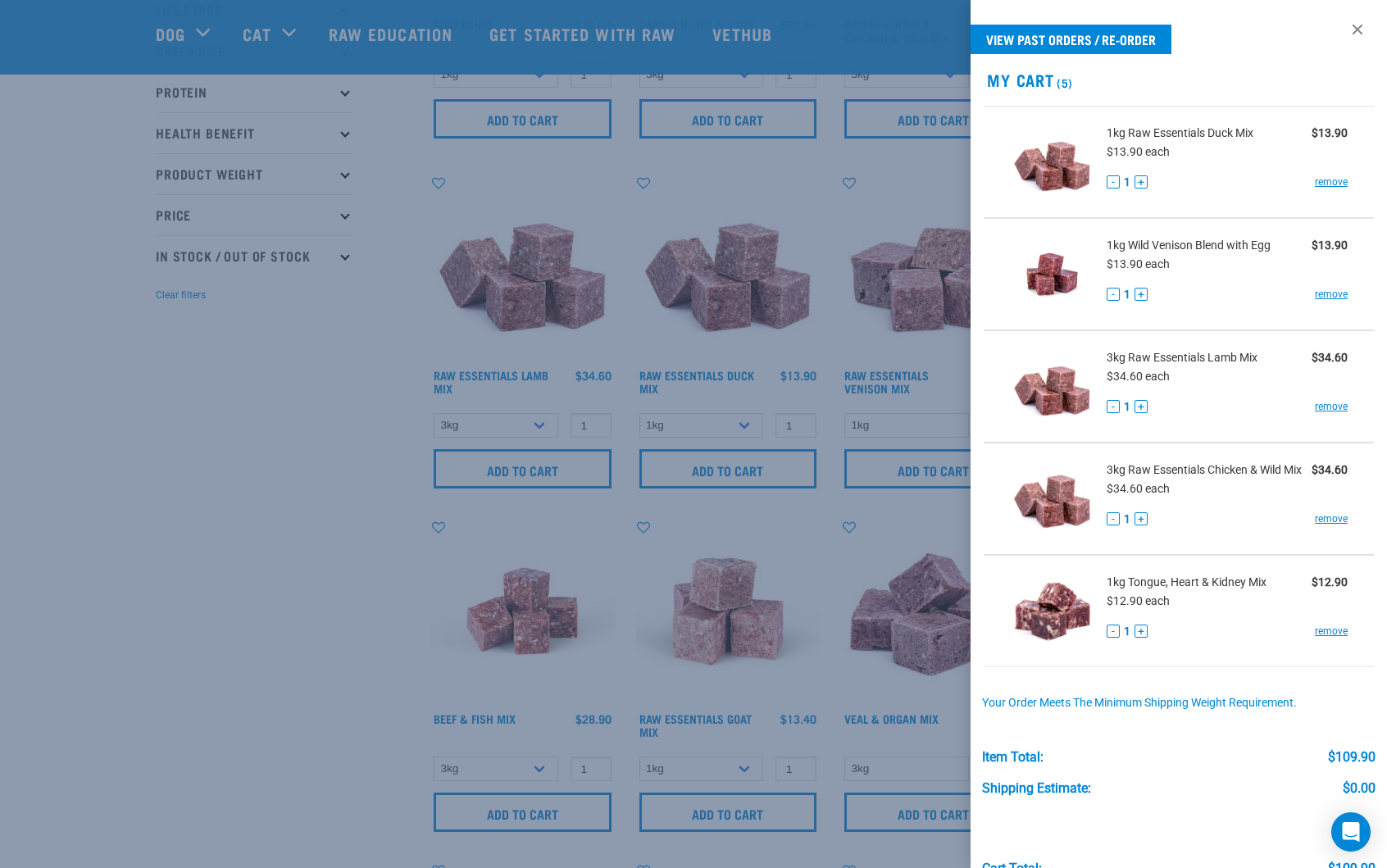
click at [321, 635] on div at bounding box center [694, 434] width 1387 height 868
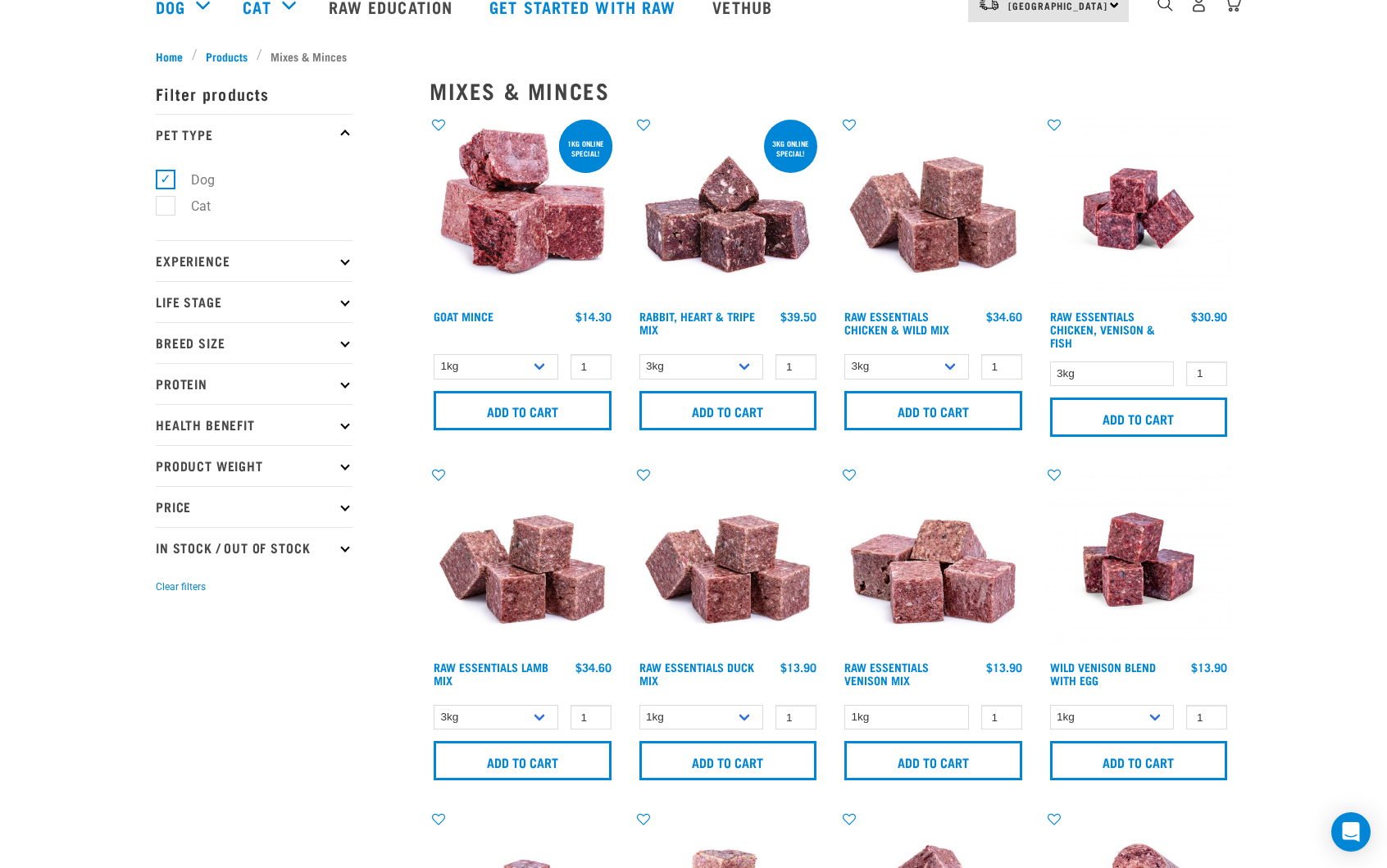
scroll to position [0, 0]
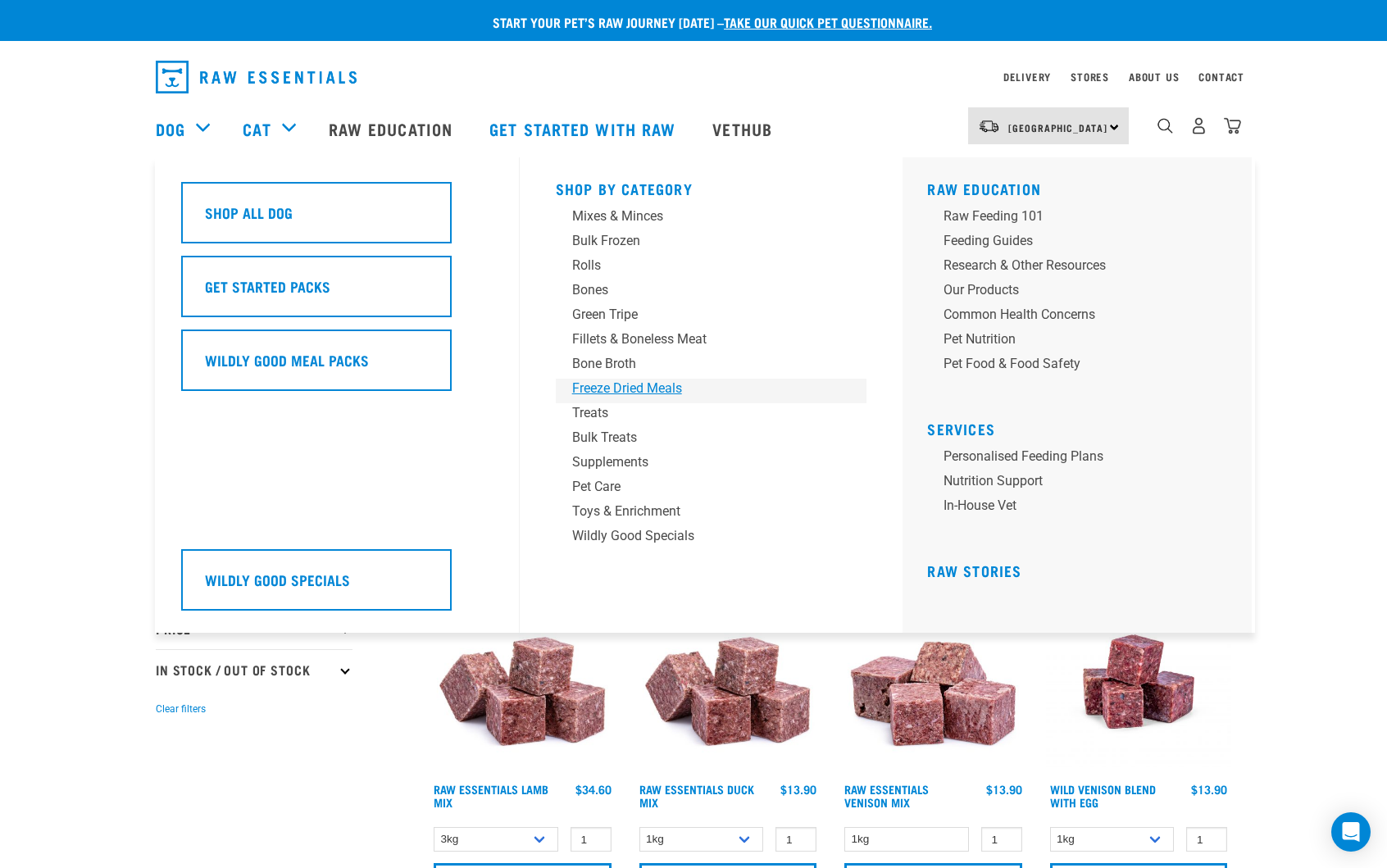
click at [618, 392] on div "Freeze Dried Meals" at bounding box center [700, 389] width 256 height 20
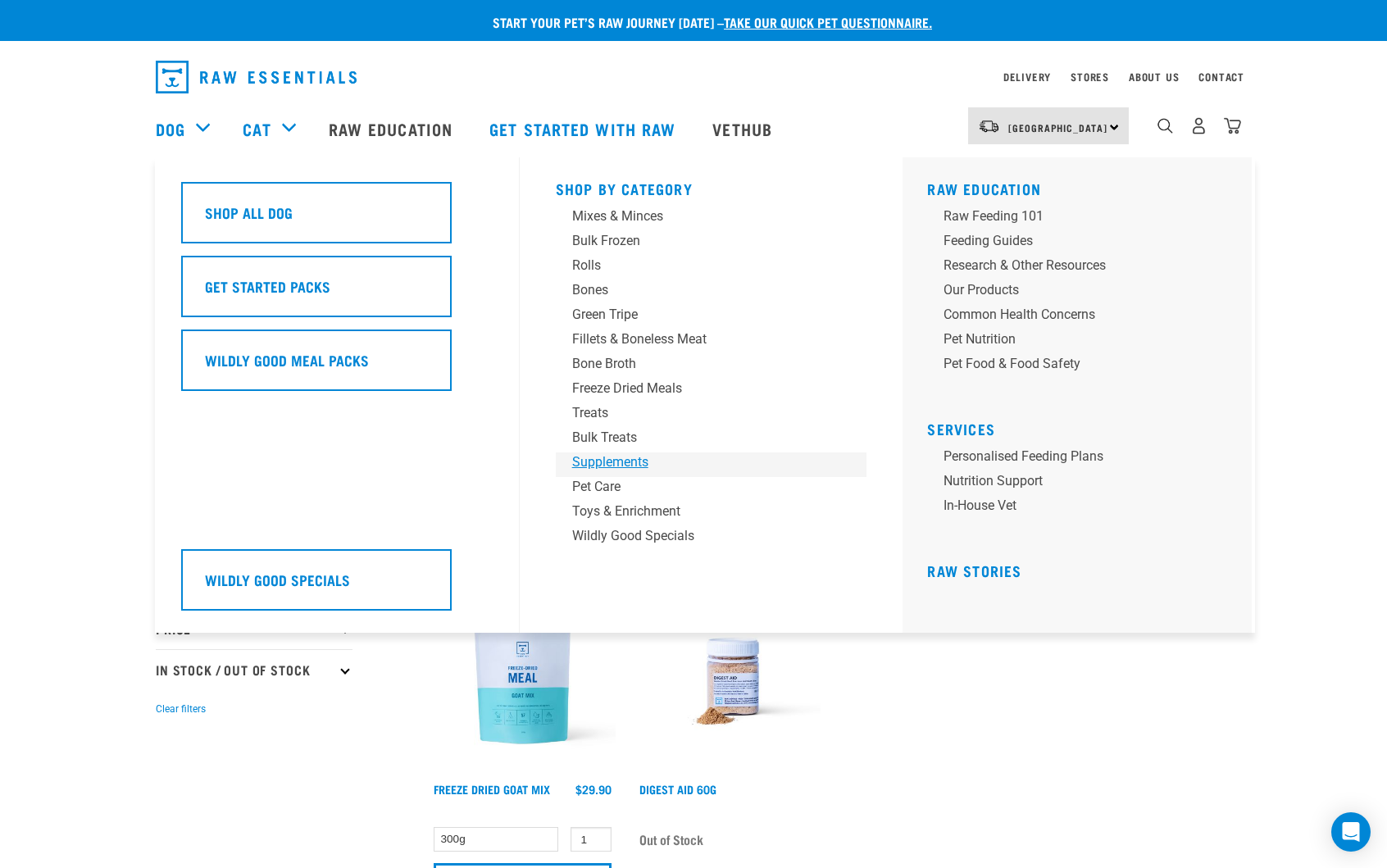
click at [624, 463] on div "Supplements" at bounding box center [700, 463] width 256 height 20
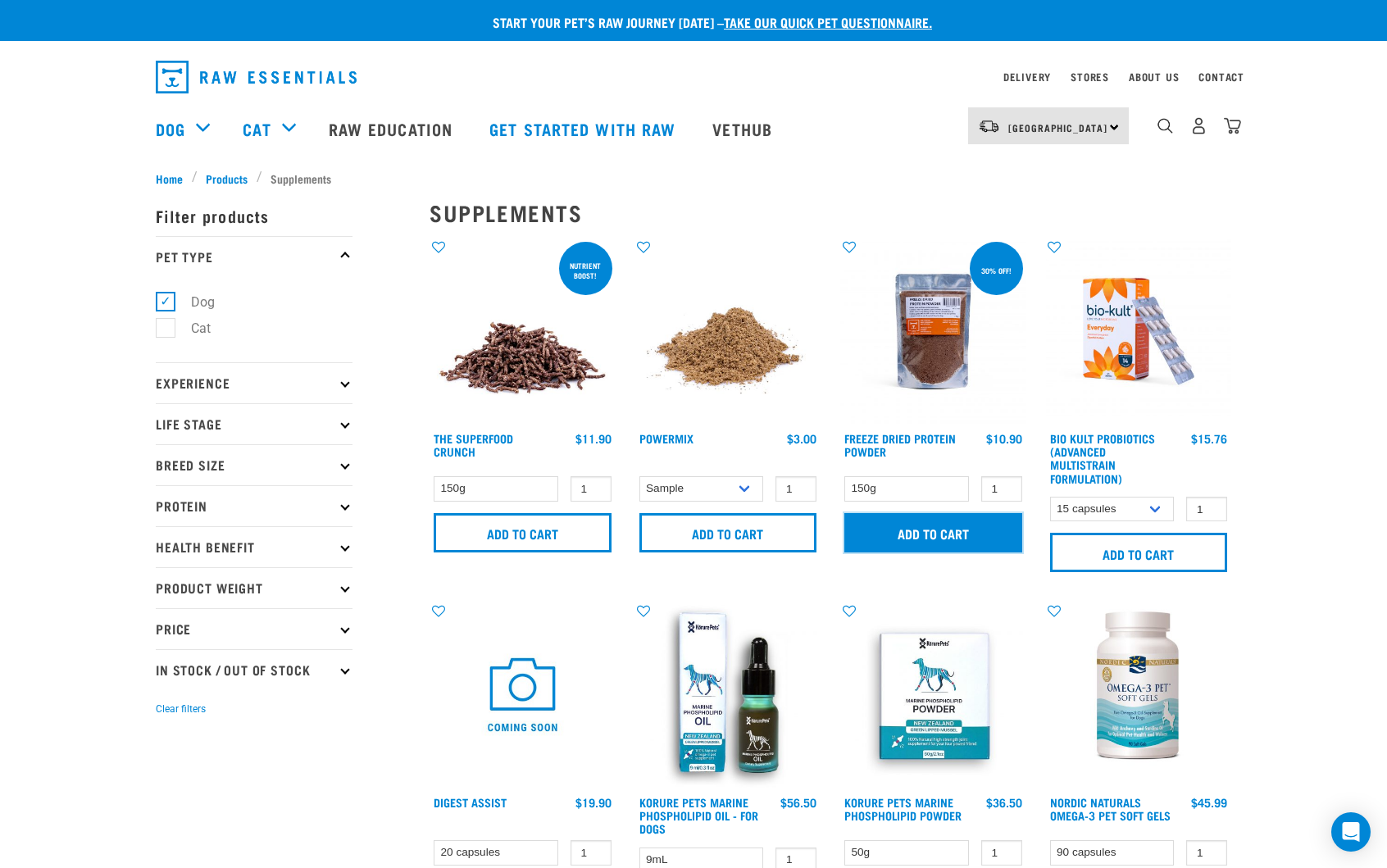
click at [956, 533] on input "Add to cart" at bounding box center [933, 532] width 177 height 39
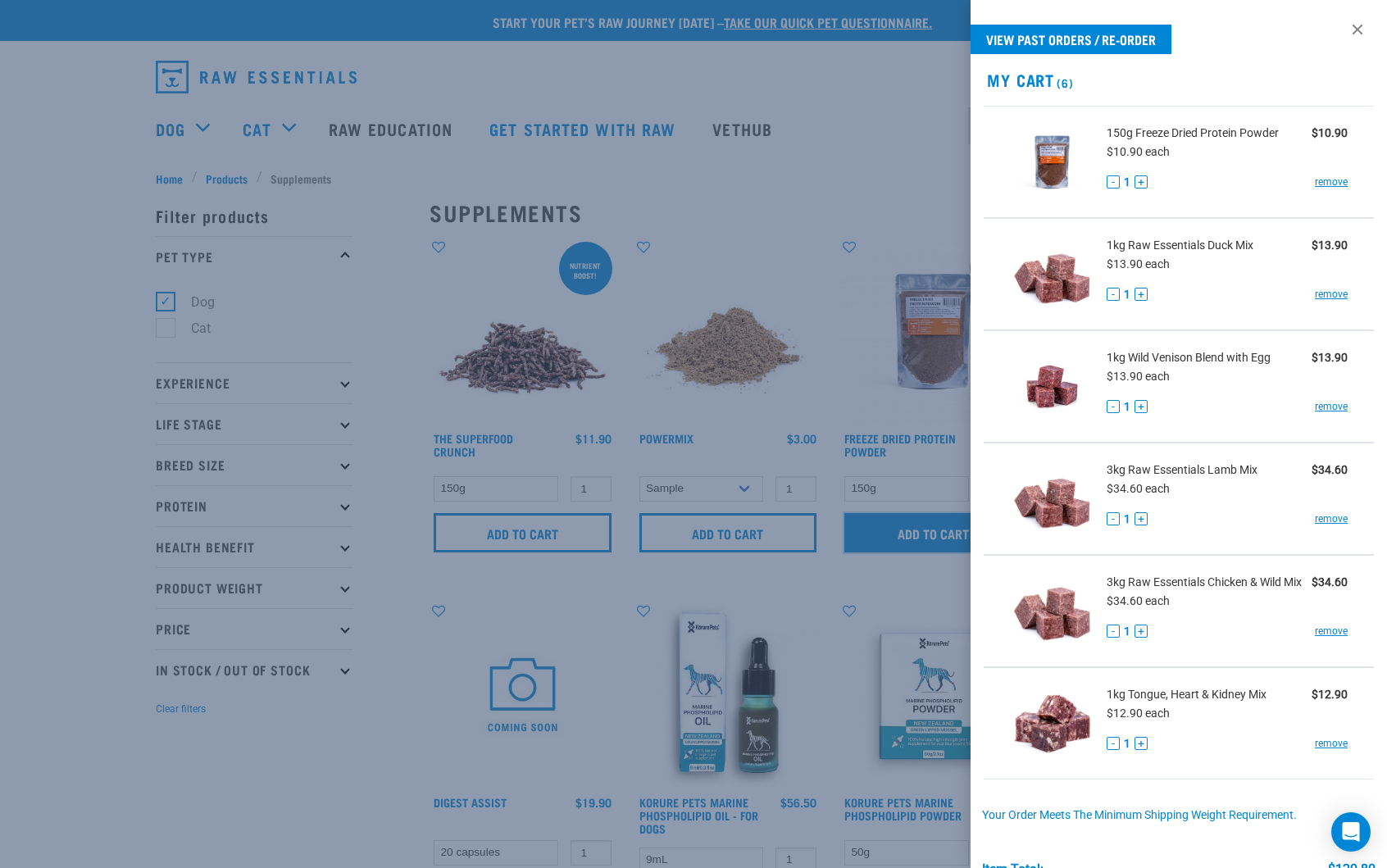
scroll to position [209, 0]
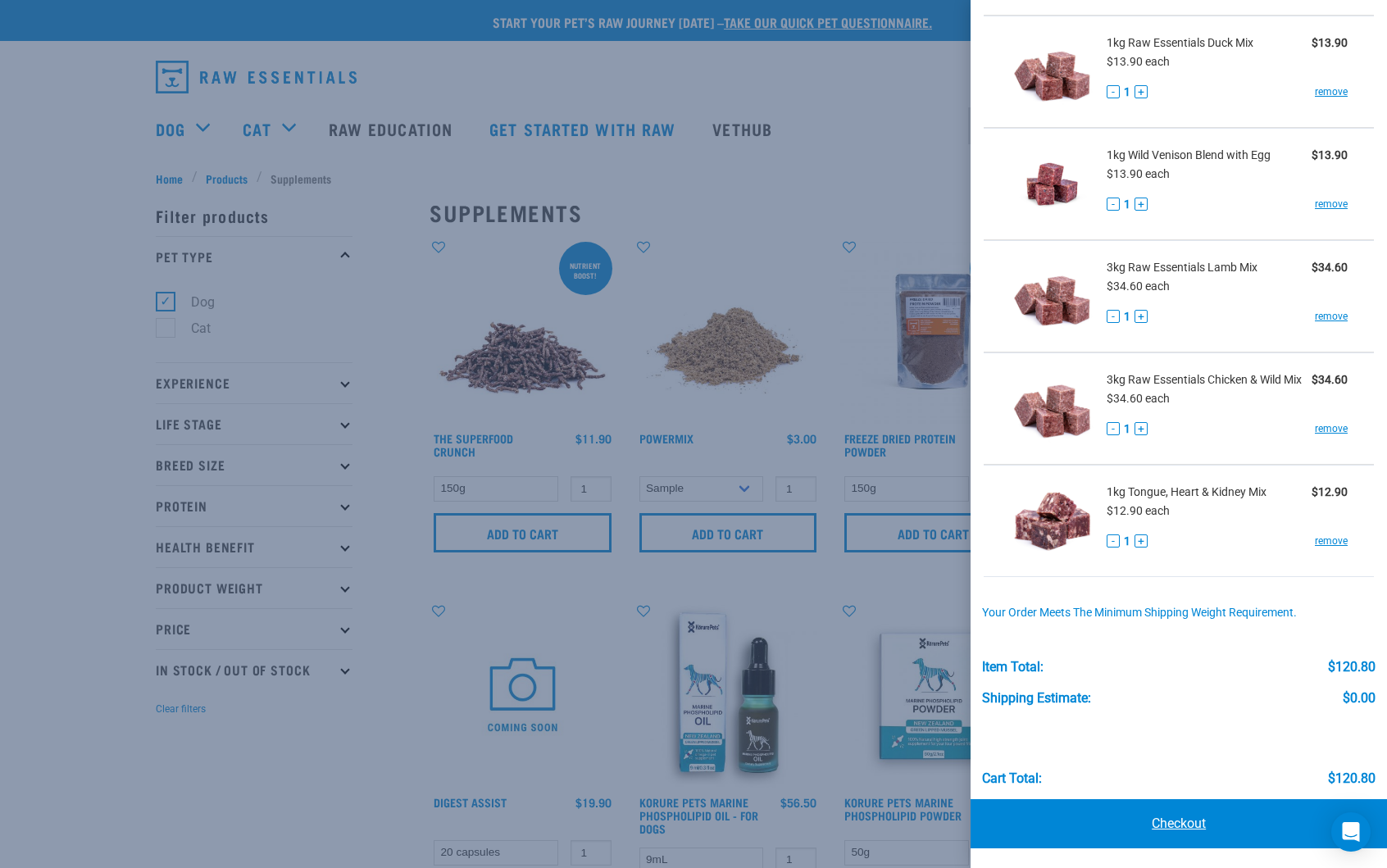
click at [1197, 835] on link "Checkout" at bounding box center [1178, 824] width 416 height 49
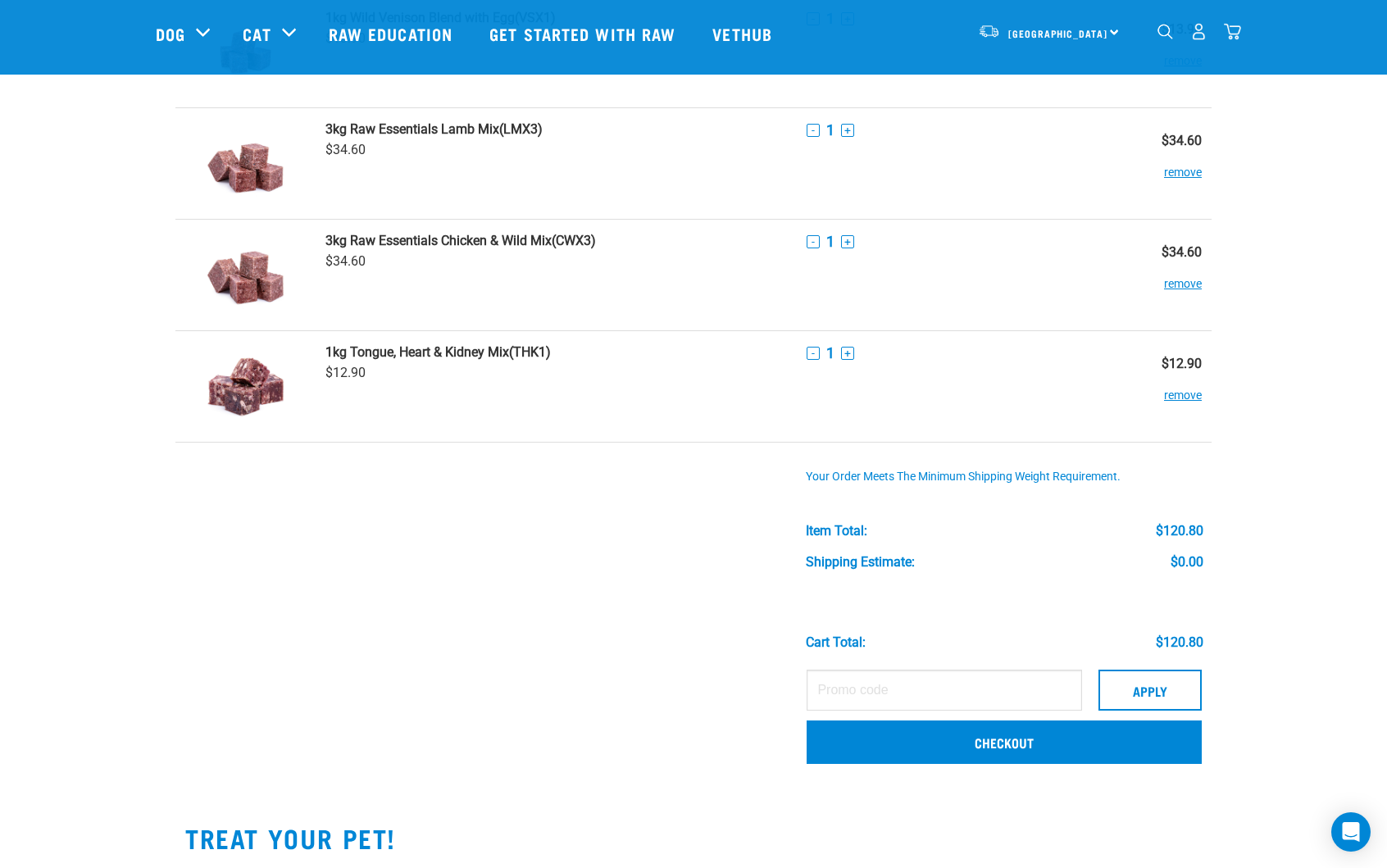
scroll to position [656, 0]
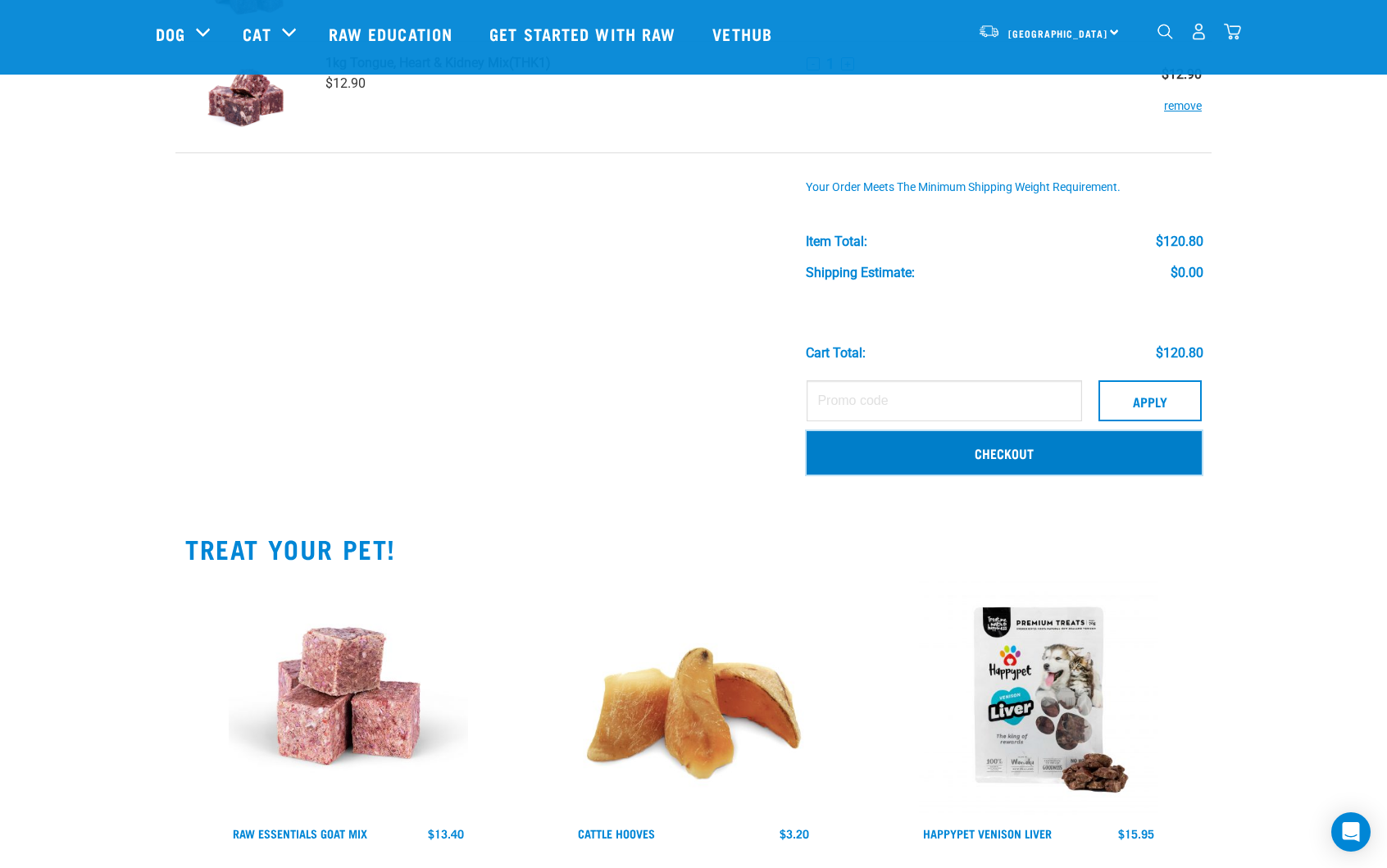
click at [1017, 457] on link "Checkout" at bounding box center [1005, 452] width 395 height 43
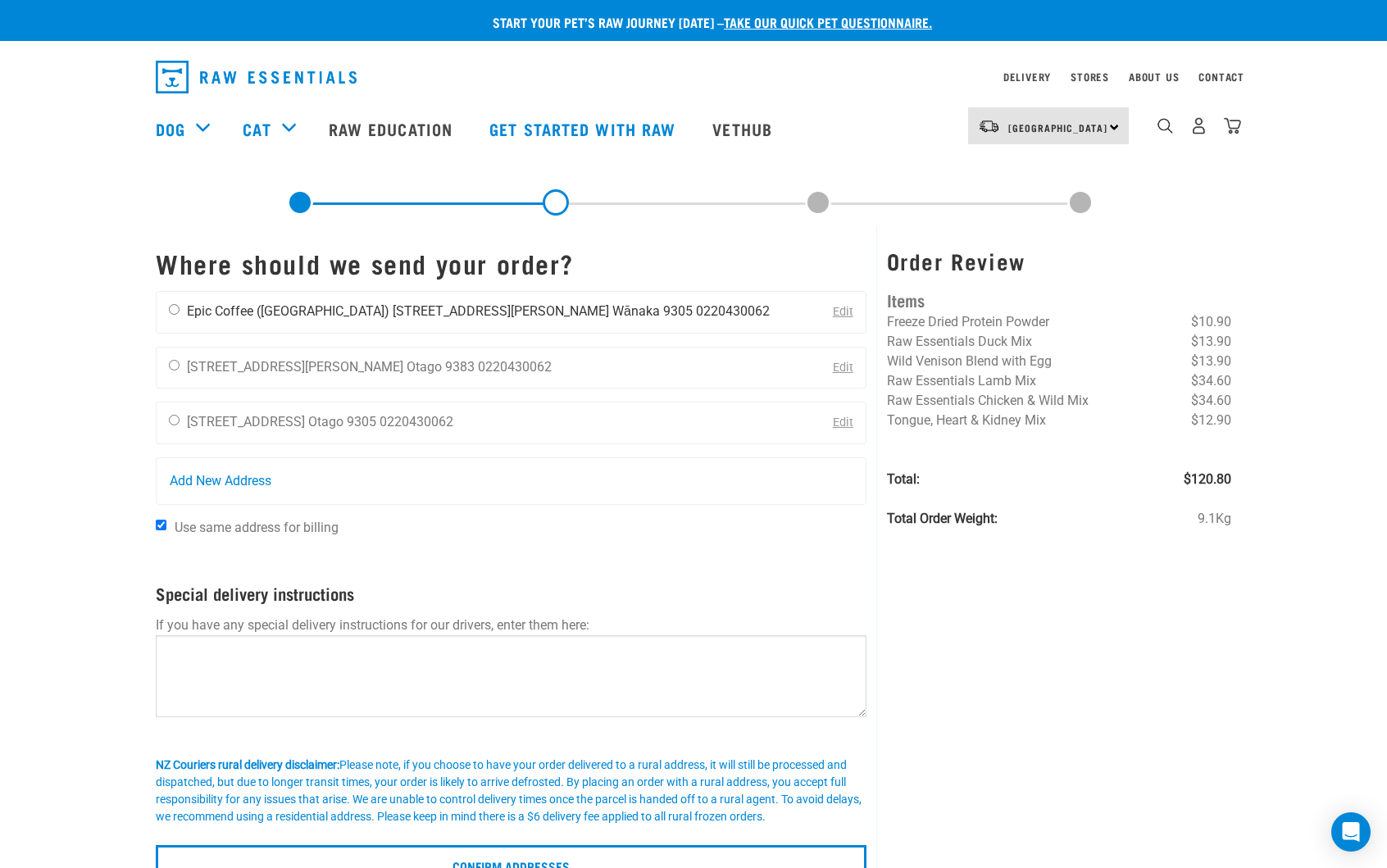
click at [173, 307] on input "radio" at bounding box center [175, 309] width 11 height 11
radio input "true"
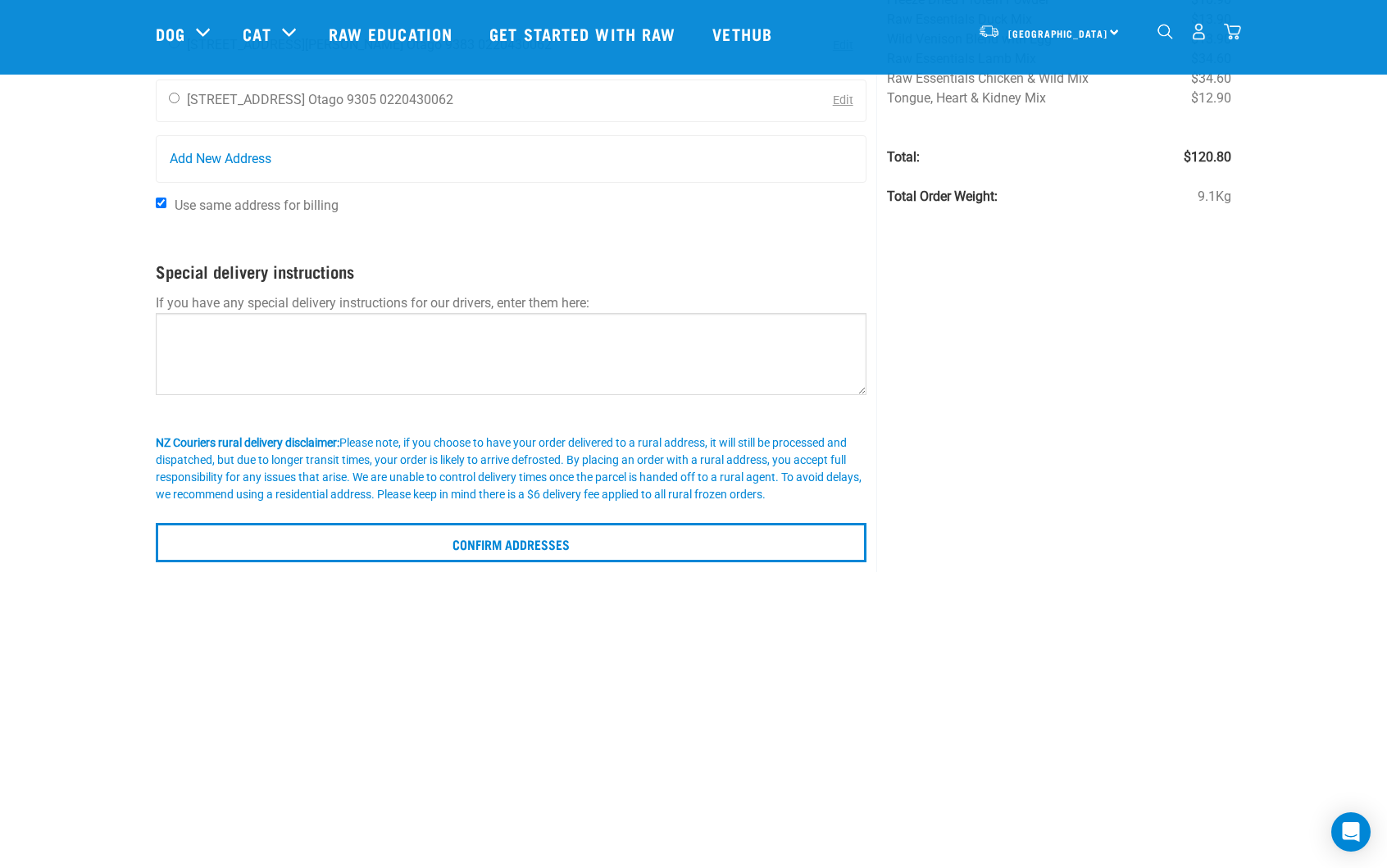
scroll to position [246, 0]
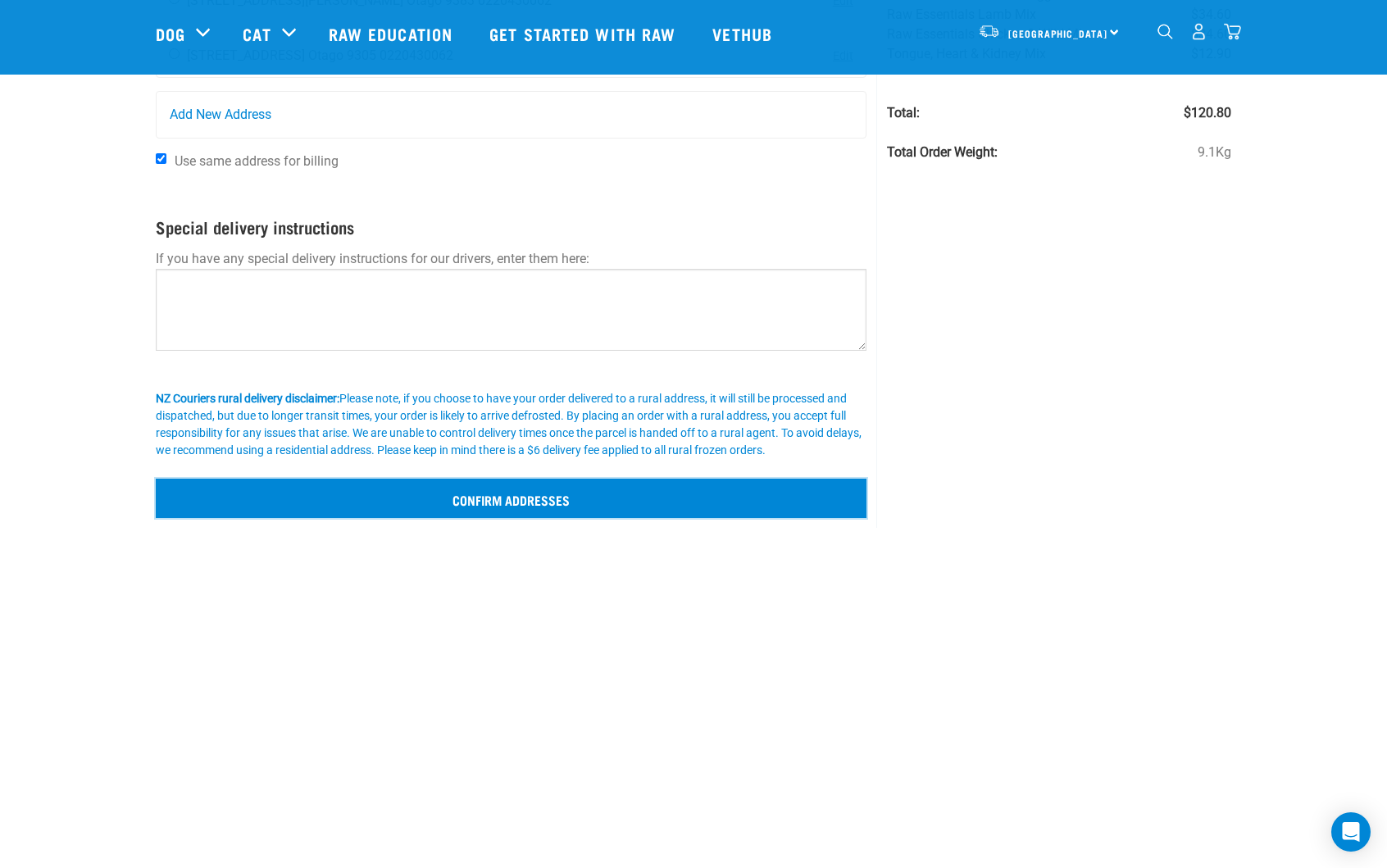
click at [432, 493] on input "Confirm addresses" at bounding box center [511, 498] width 711 height 39
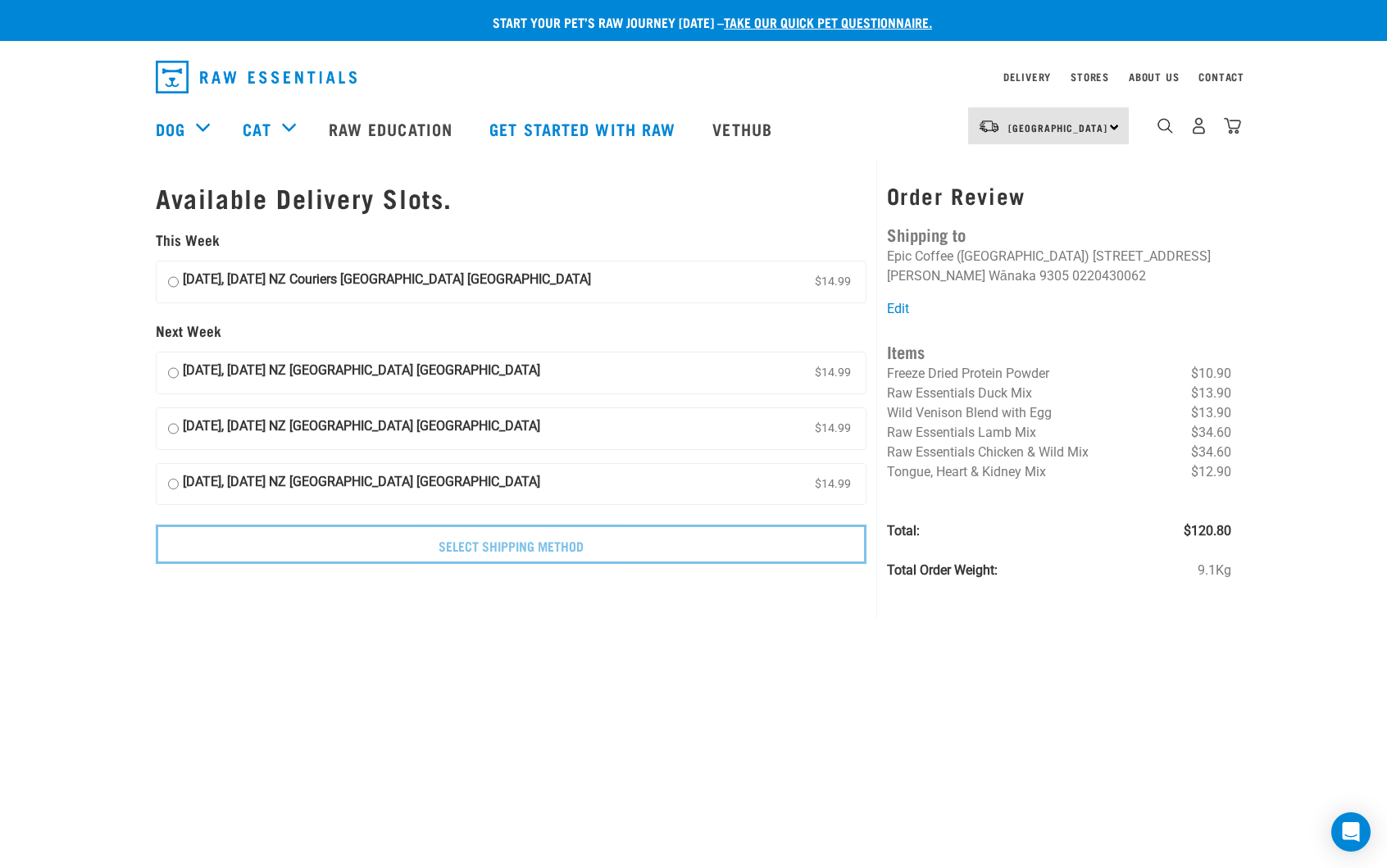
click at [406, 276] on strong "[DATE], [DATE] NZ Couriers [GEOGRAPHIC_DATA] [GEOGRAPHIC_DATA]" at bounding box center [387, 282] width 408 height 25
click at [178, 276] on input "19 September, Friday NZ Couriers South Island Long Haul $14.99" at bounding box center [174, 282] width 11 height 25
radio input "true"
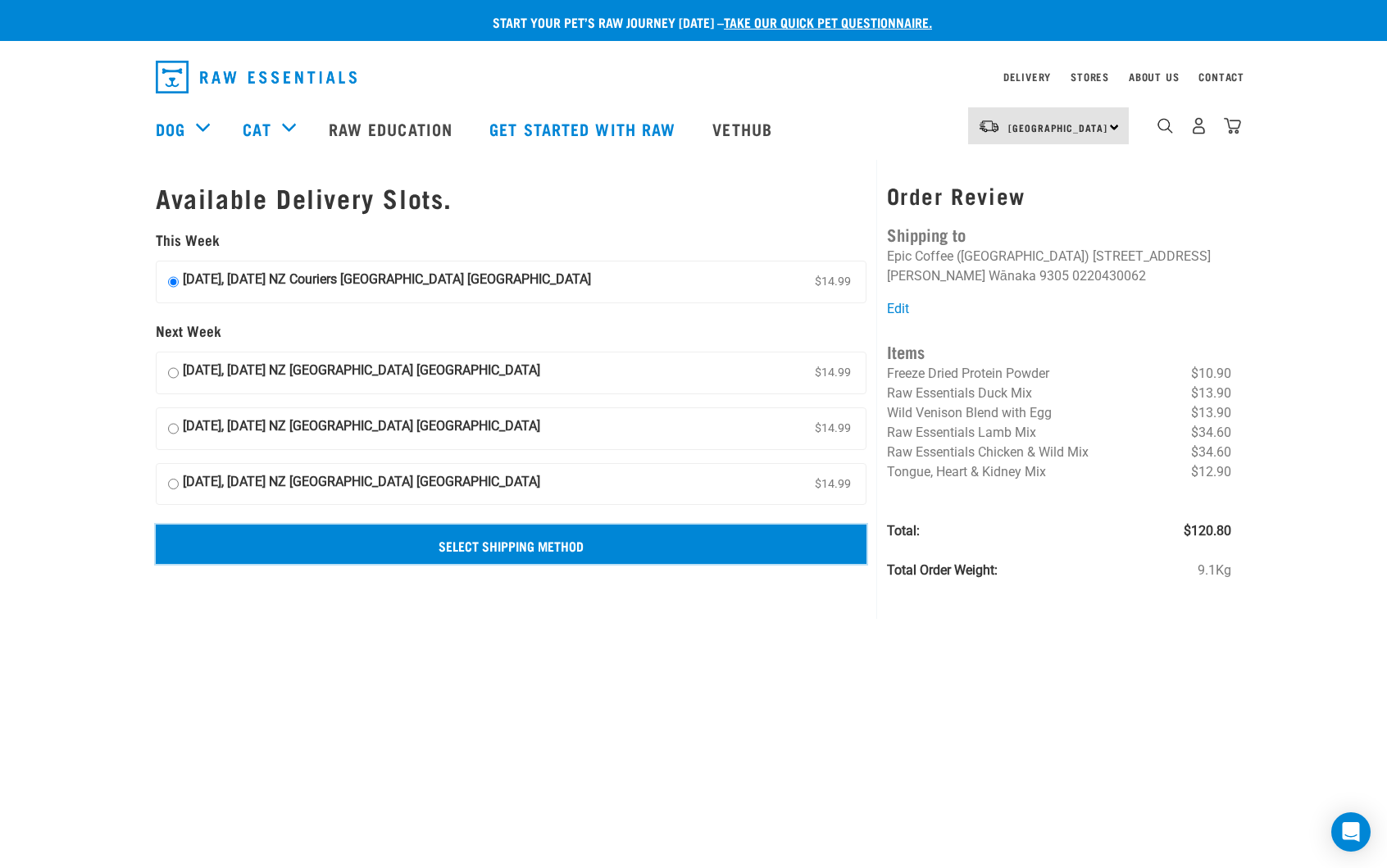
click at [535, 549] on input "Select Shipping Method" at bounding box center [511, 544] width 711 height 39
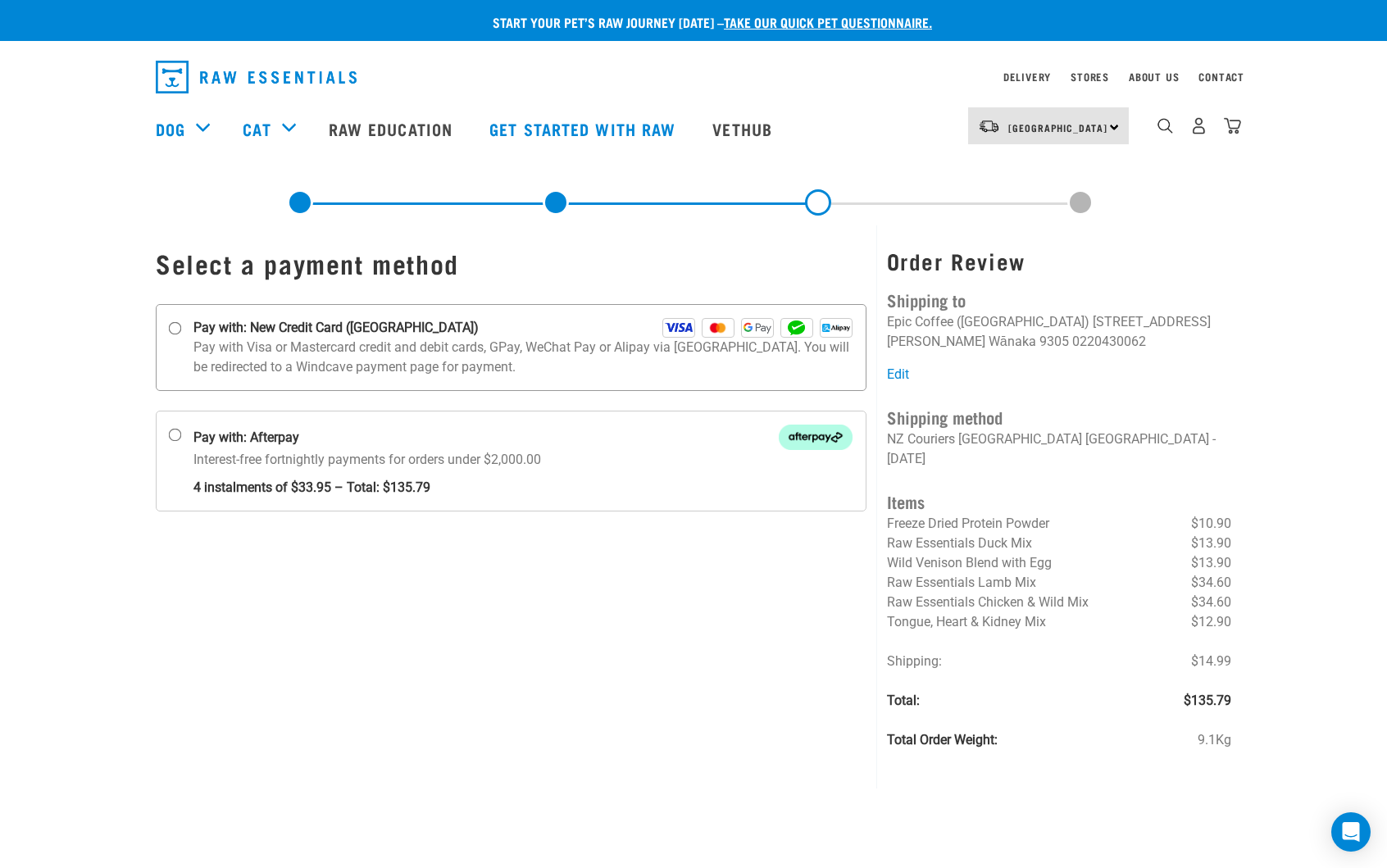
click at [423, 342] on p "Pay with Visa or Mastercard credit and debit cards, GPay, WeChat Pay or Alipay …" at bounding box center [522, 357] width 659 height 39
click at [182, 336] on input "Pay with: New Credit Card (Windcave)" at bounding box center [176, 328] width 13 height 13
radio input "true"
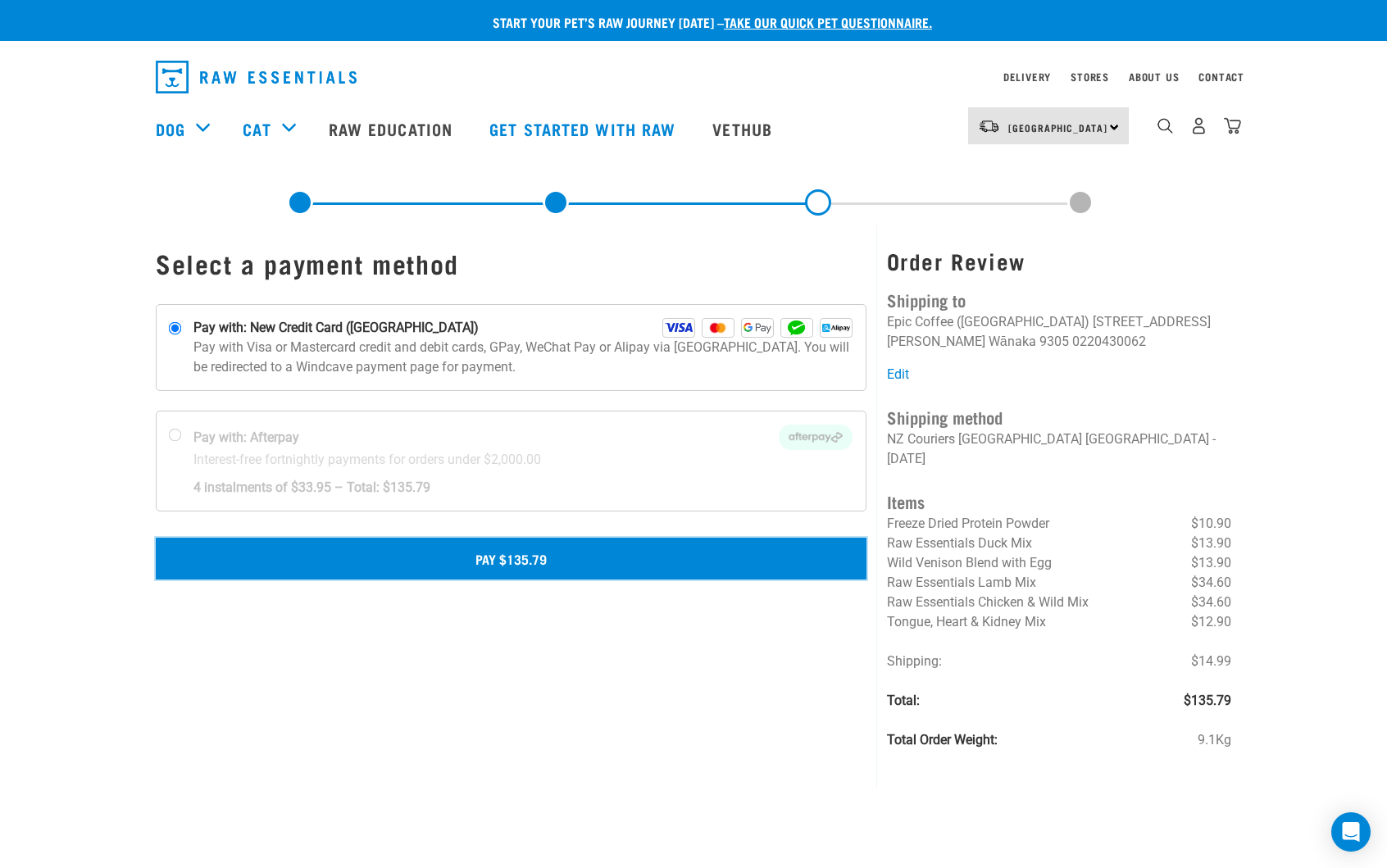
click at [583, 563] on button "Pay $135.79" at bounding box center [511, 558] width 711 height 41
